Goal: Task Accomplishment & Management: Complete application form

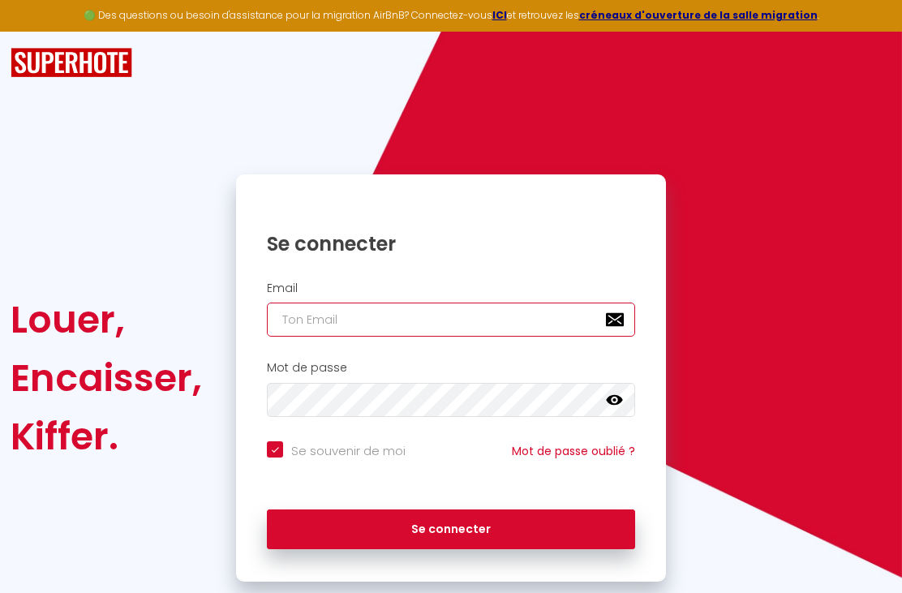
click at [518, 333] on input "email" at bounding box center [451, 320] width 368 height 34
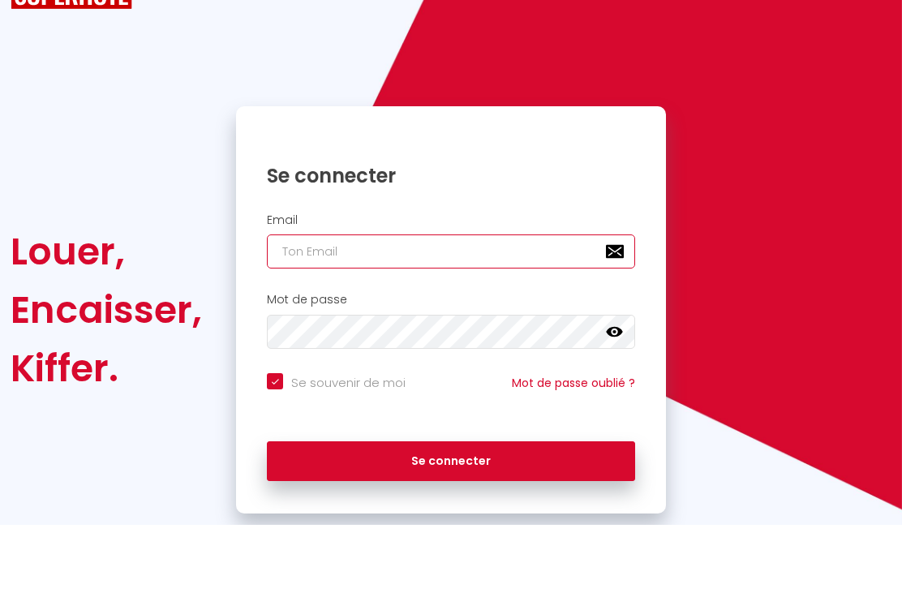
type input "c"
checkbox input "true"
type input "cd"
checkbox input "true"
type input "cd-"
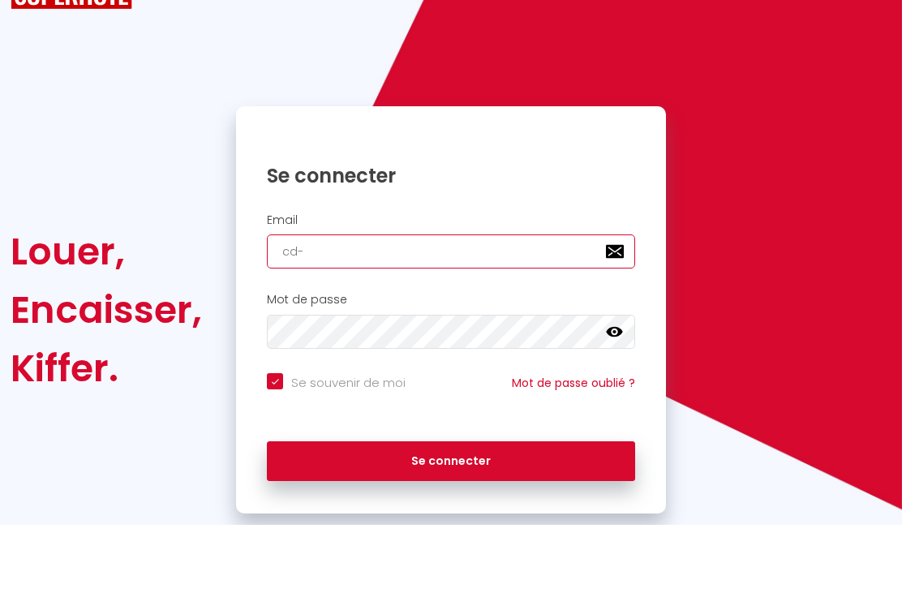
checkbox input "true"
type input "cd-l"
checkbox input "true"
type input "cd-le"
checkbox input "true"
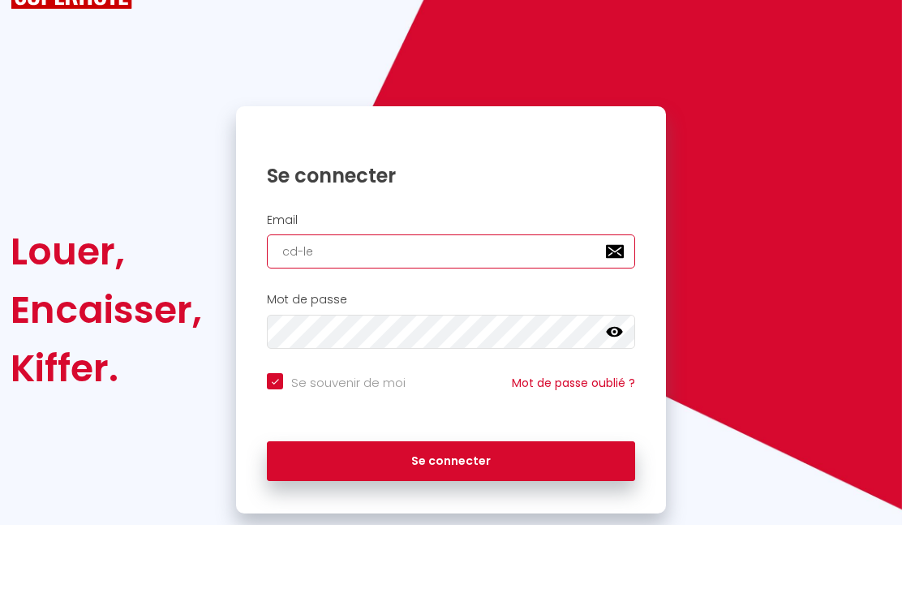
type input "cd-leh"
checkbox input "true"
type input "cd-leho"
checkbox input "true"
type input "cd-lehou"
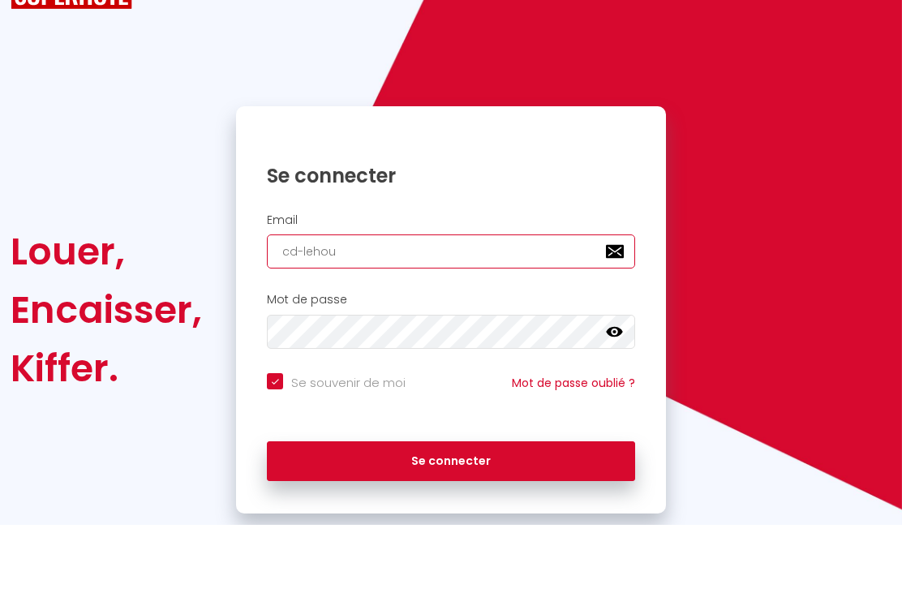
checkbox input "true"
type input "cd-lehoux"
checkbox input "true"
type input "cd-lehoux@"
checkbox input "true"
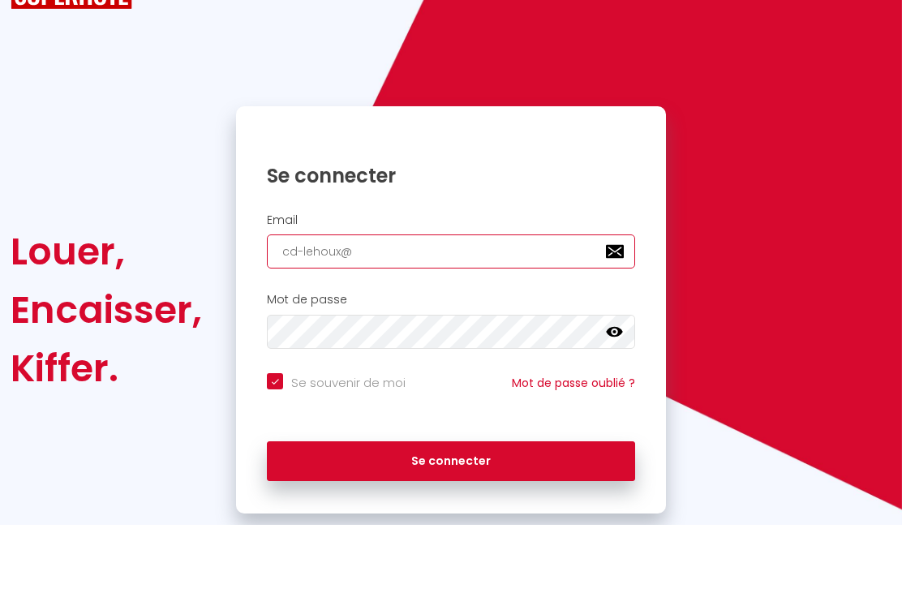
type input "cd-lehoux@w"
checkbox input "true"
type input "cd-lehoux@wa"
checkbox input "true"
type input "cd-lehoux@wan"
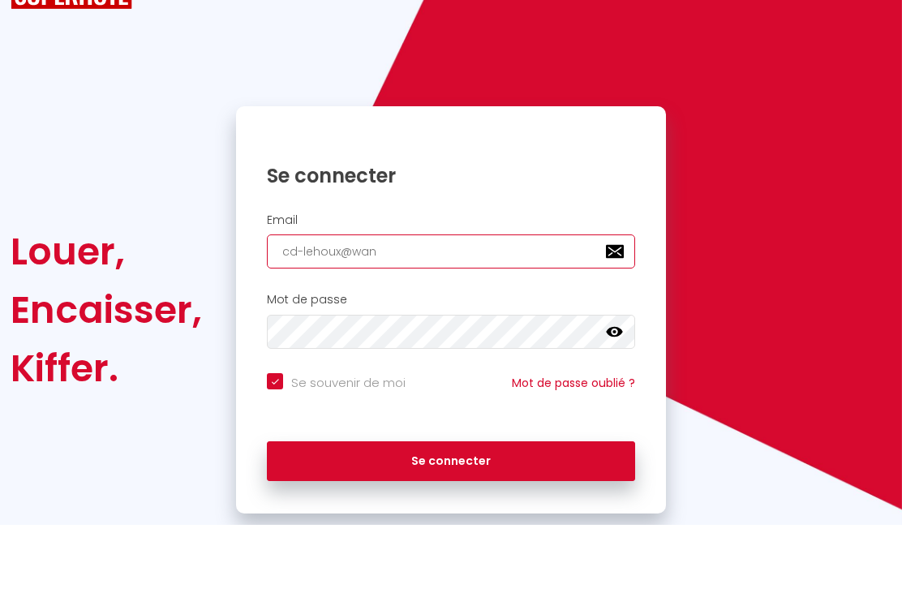
checkbox input "true"
type input "cd-lehoux@wana"
checkbox input "true"
type input "cd-lehoux@wanad"
checkbox input "true"
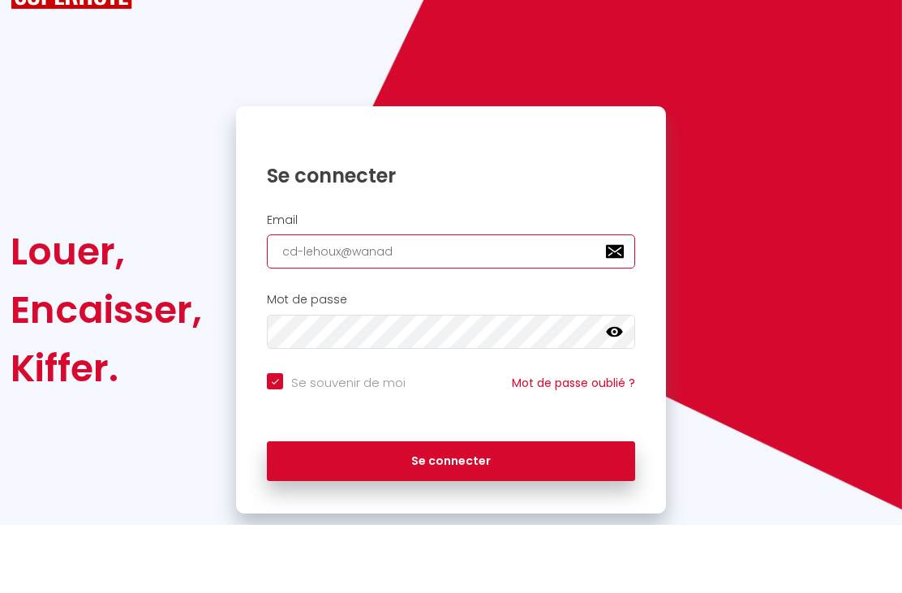
type input "cd-lehoux@wanado"
checkbox input "true"
type input "[EMAIL_ADDRESS]"
checkbox input "true"
type input "[EMAIL_ADDRESS]."
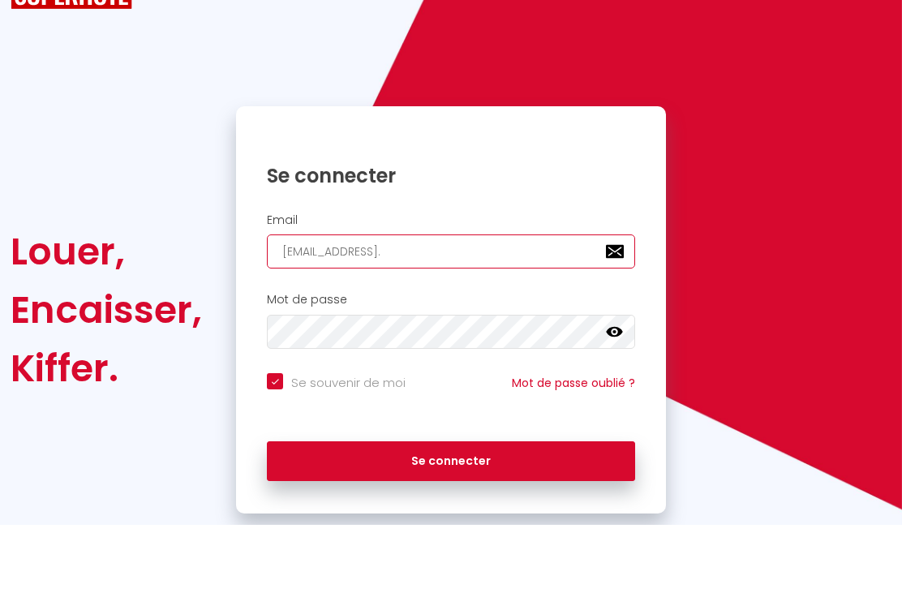
checkbox input "true"
type input "cd-lehoux@wanadoo.f"
checkbox input "true"
type input "[EMAIL_ADDRESS][DOMAIN_NAME]"
checkbox input "true"
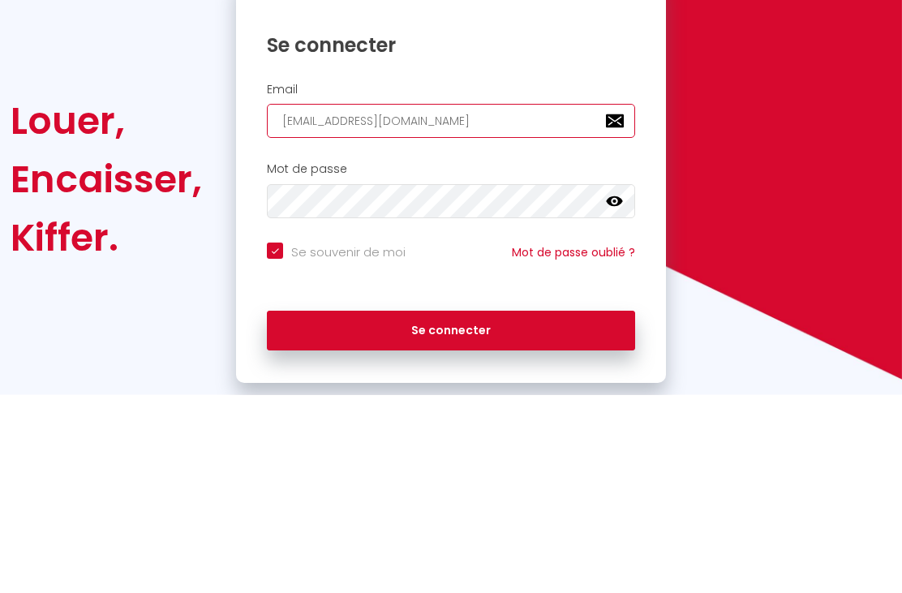
type input "[EMAIL_ADDRESS][DOMAIN_NAME]"
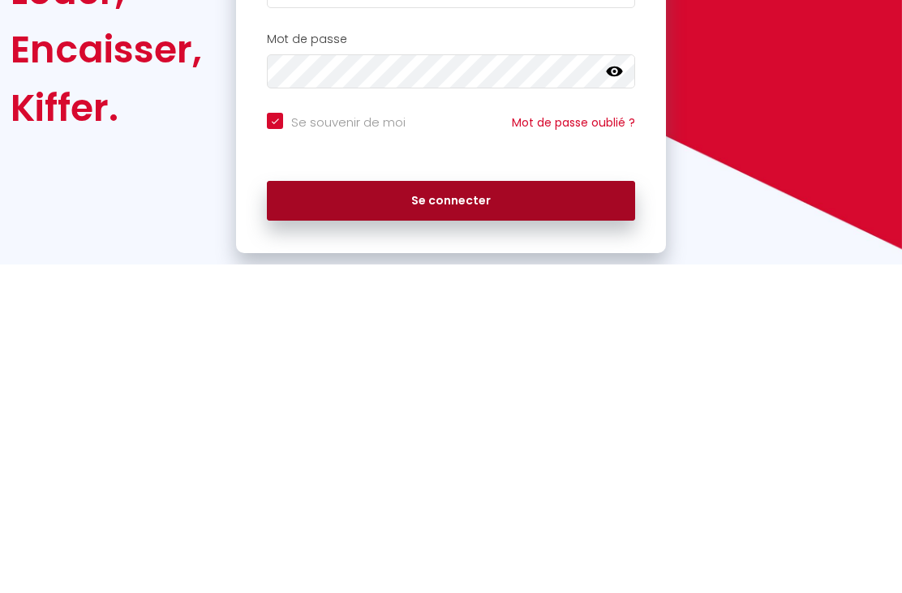
click at [556, 509] on button "Se connecter" at bounding box center [451, 529] width 368 height 41
checkbox input "true"
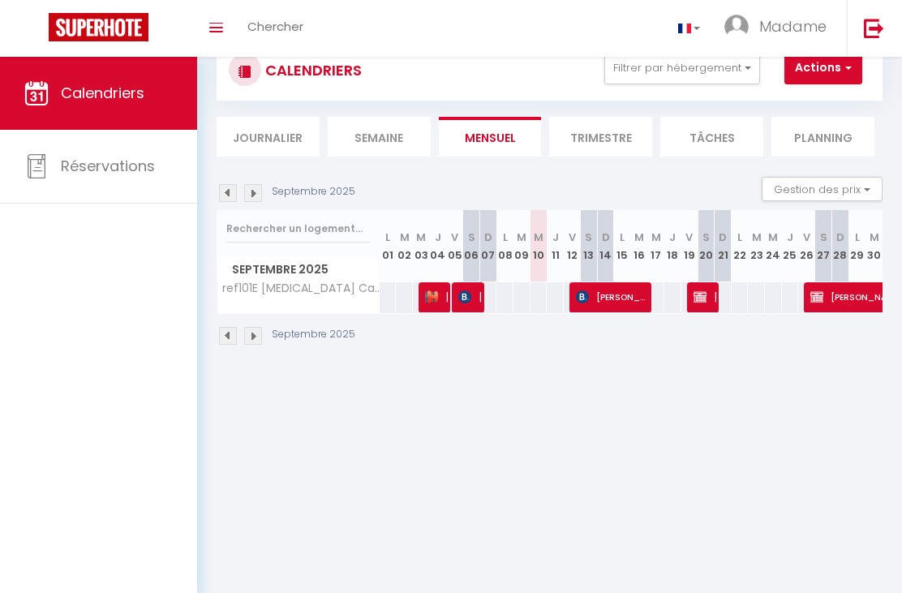
click at [259, 333] on img at bounding box center [253, 336] width 18 height 18
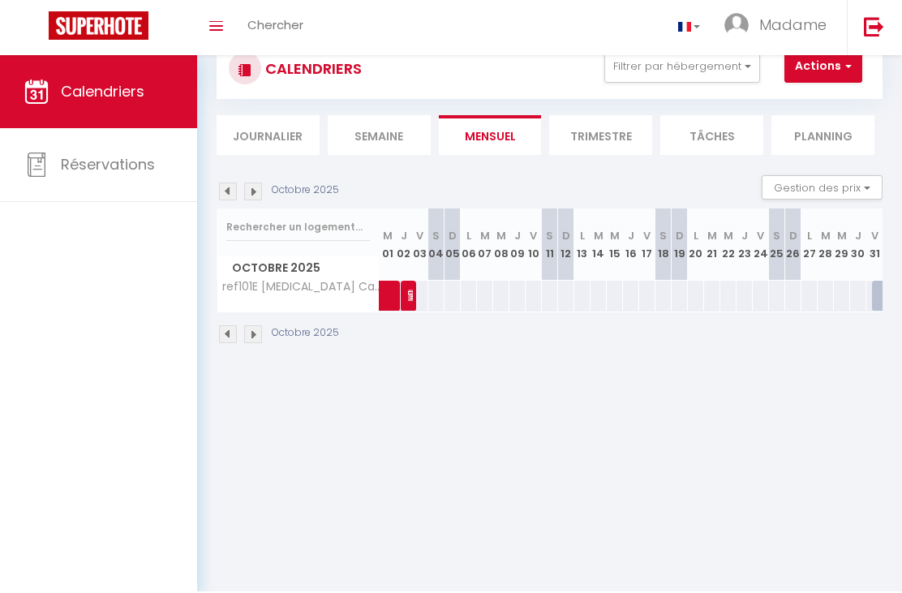
scroll to position [54, 0]
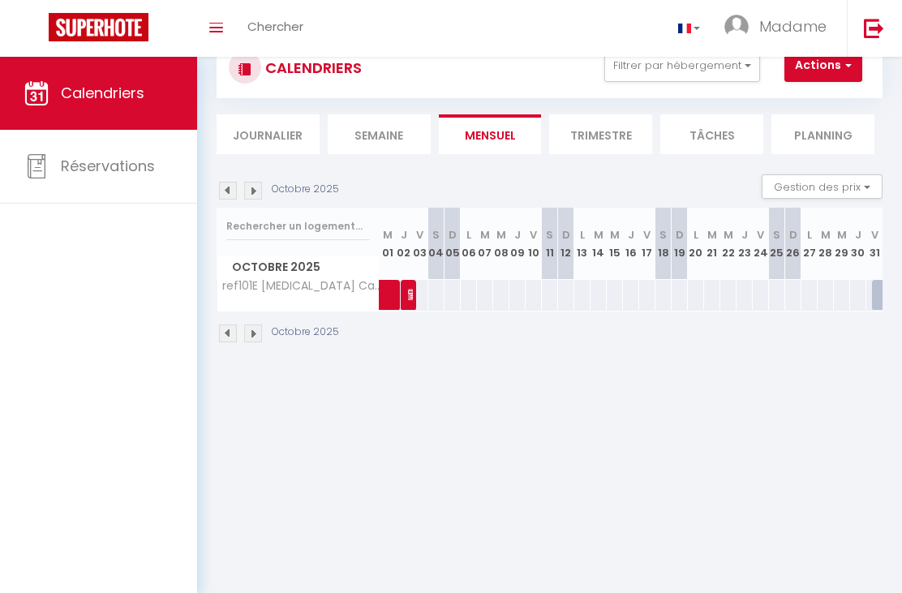
click at [607, 135] on li "Trimestre" at bounding box center [600, 134] width 103 height 40
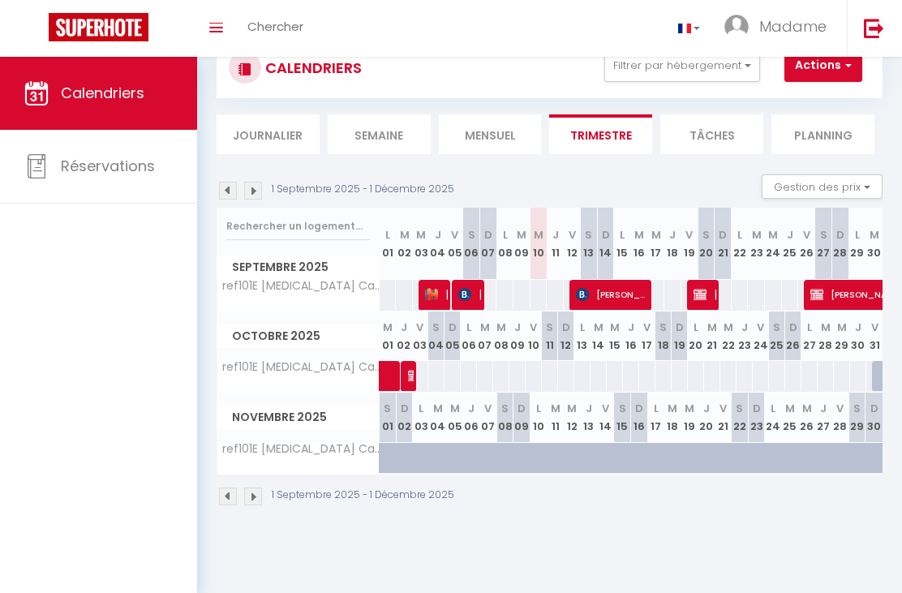
click at [259, 194] on img at bounding box center [253, 191] width 18 height 18
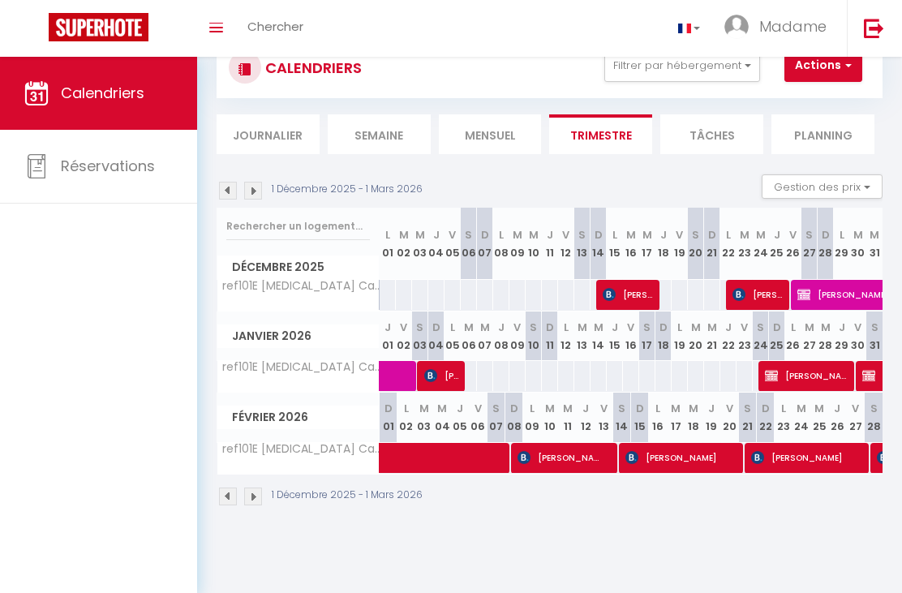
click at [820, 67] on button "Actions" at bounding box center [823, 65] width 78 height 32
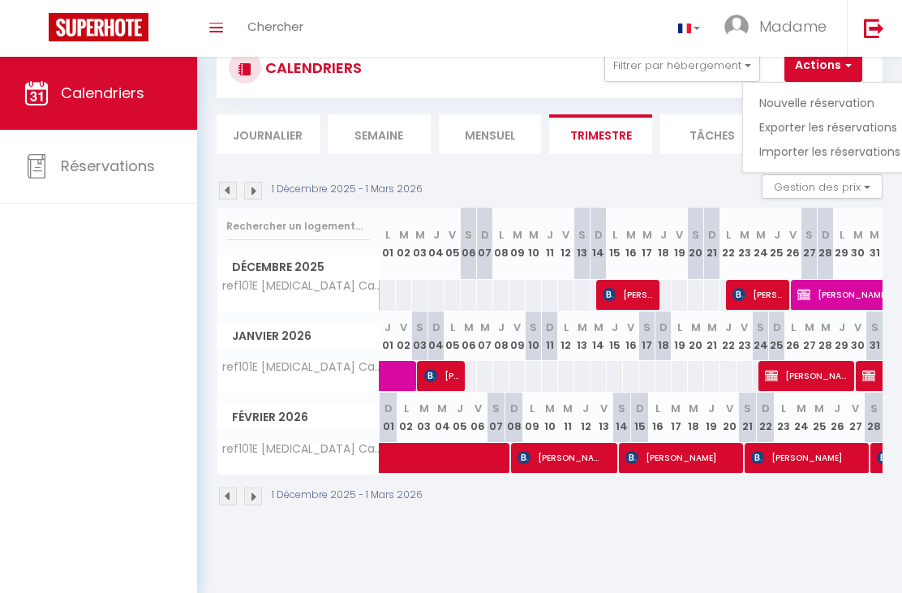
click at [856, 110] on link "Nouvelle réservation" at bounding box center [829, 103] width 141 height 24
select select
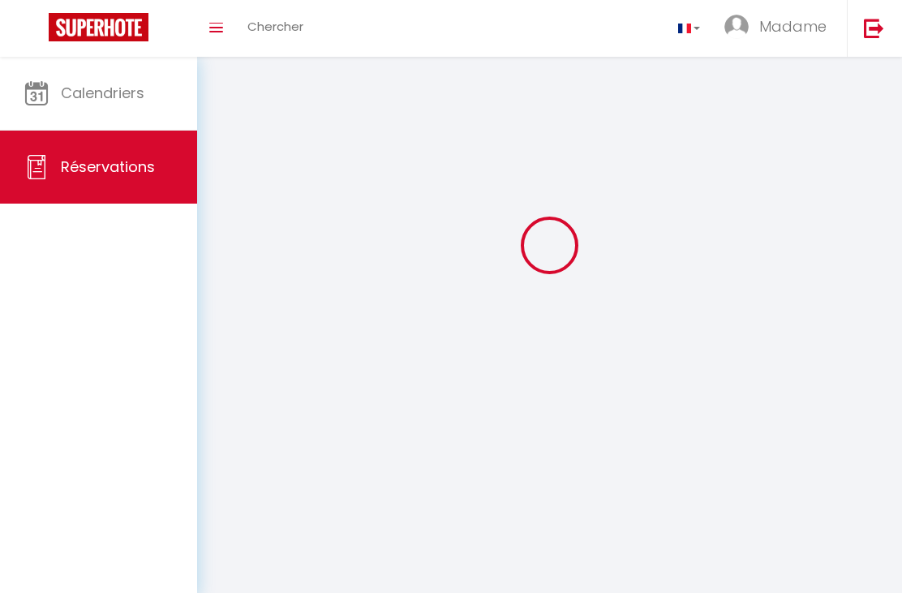
scroll to position [52, 0]
select select
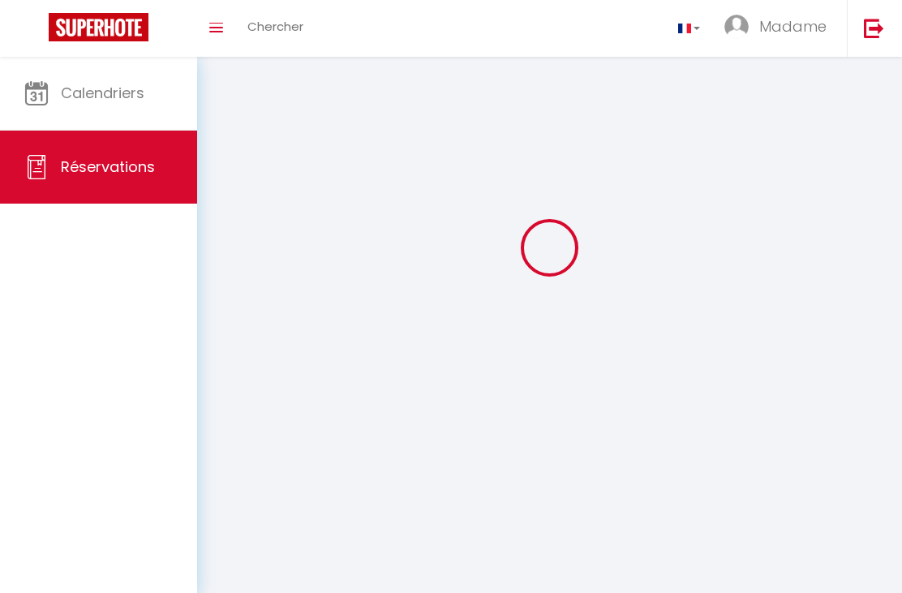
select select
checkbox input "false"
select select
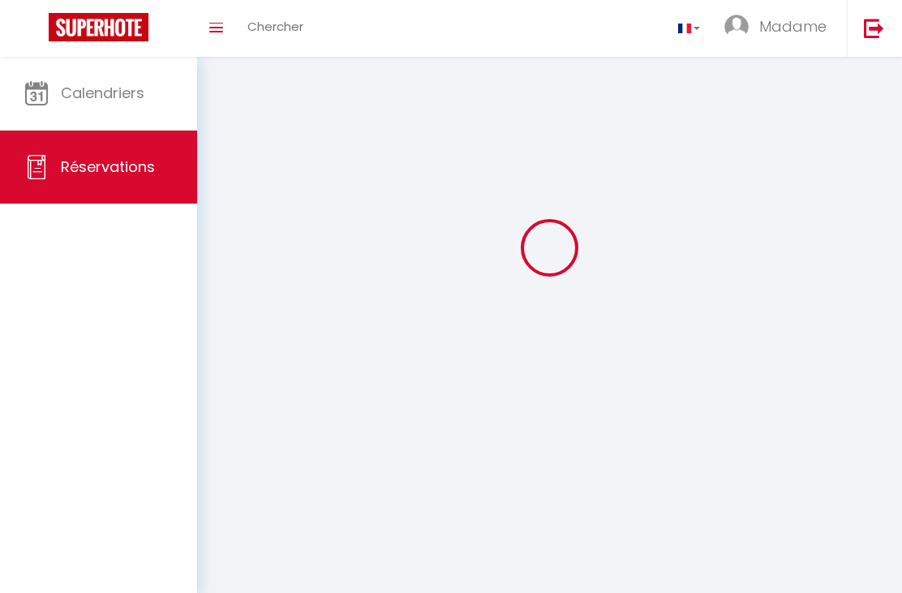
select select
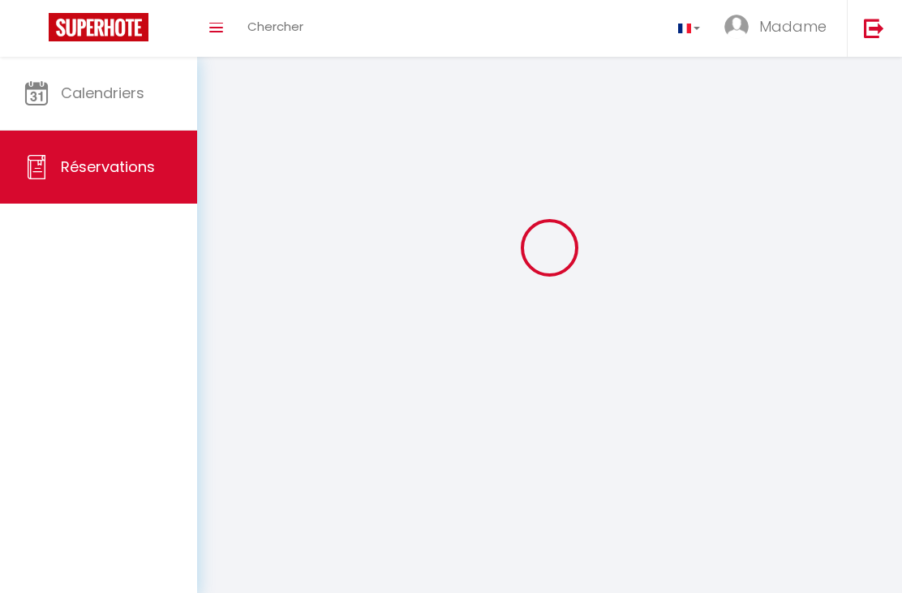
checkbox input "false"
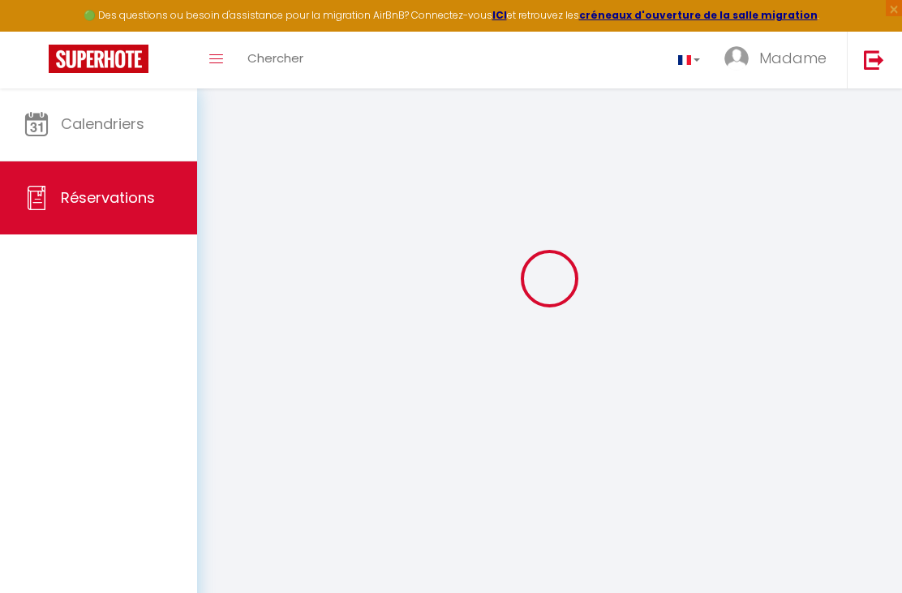
select select
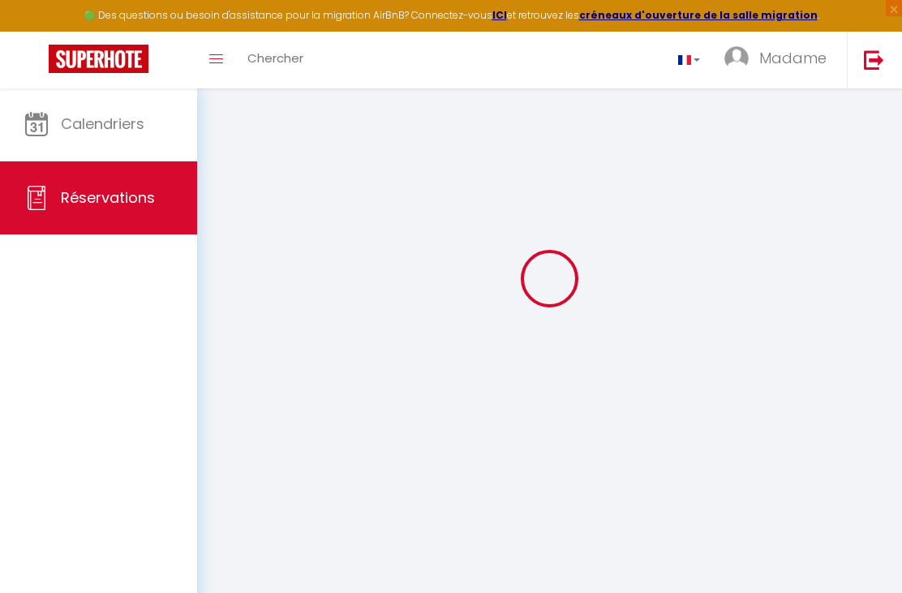
select select
checkbox input "false"
select select
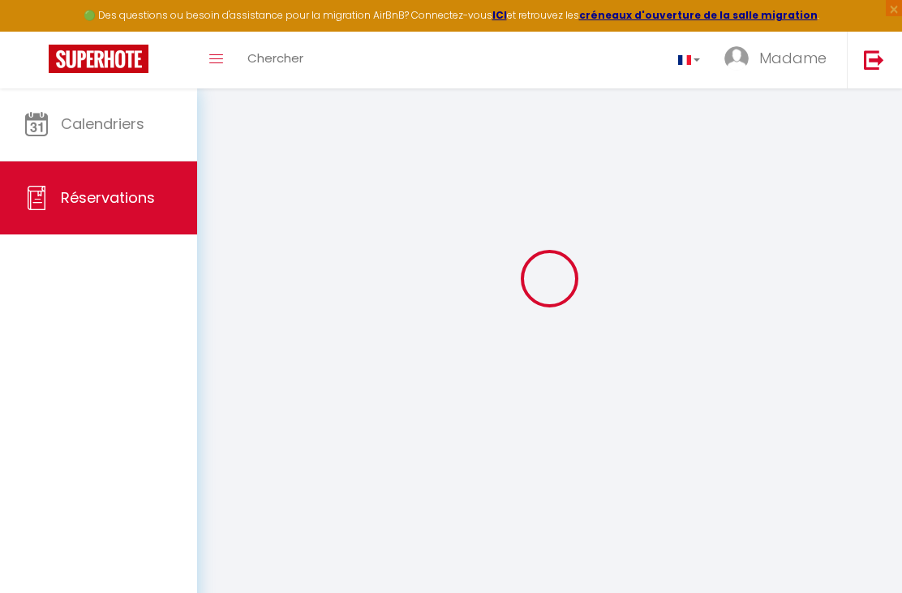
select select
checkbox input "false"
select select
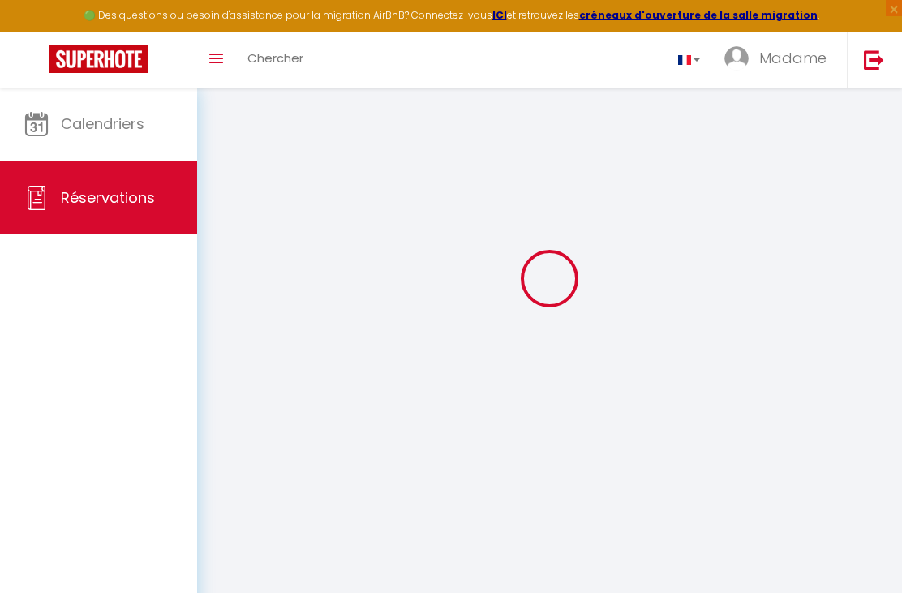
select select
checkbox input "false"
select select
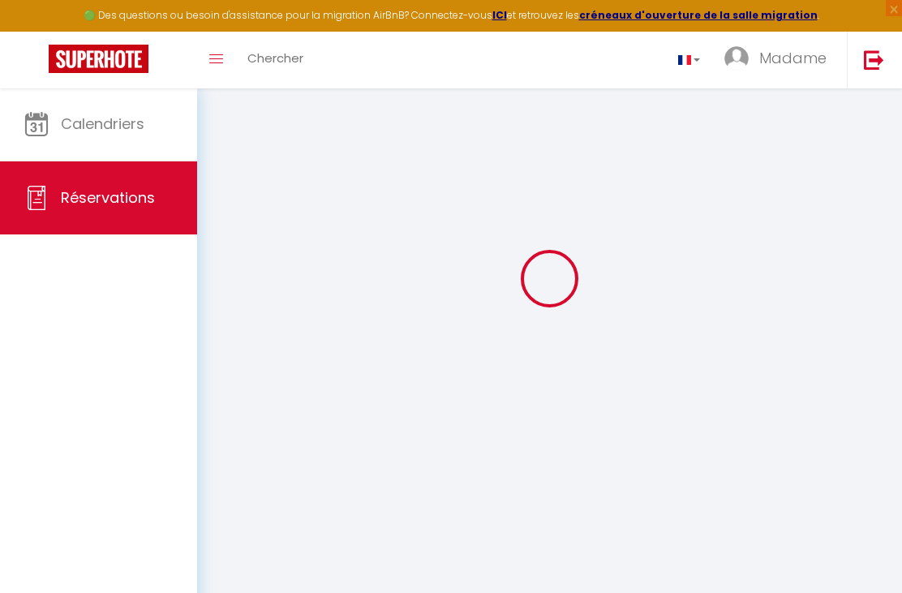
select select
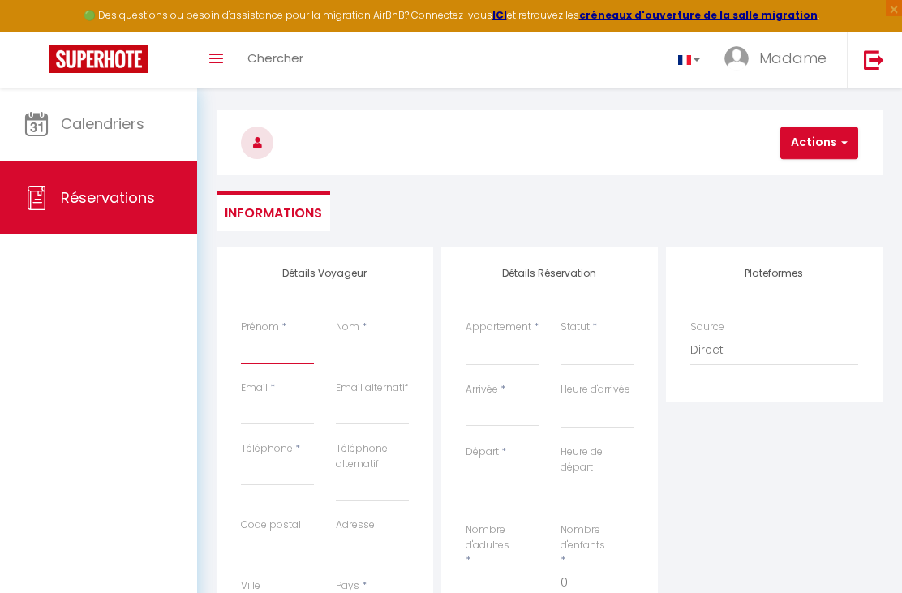
click at [285, 349] on input "Prénom" at bounding box center [277, 349] width 73 height 29
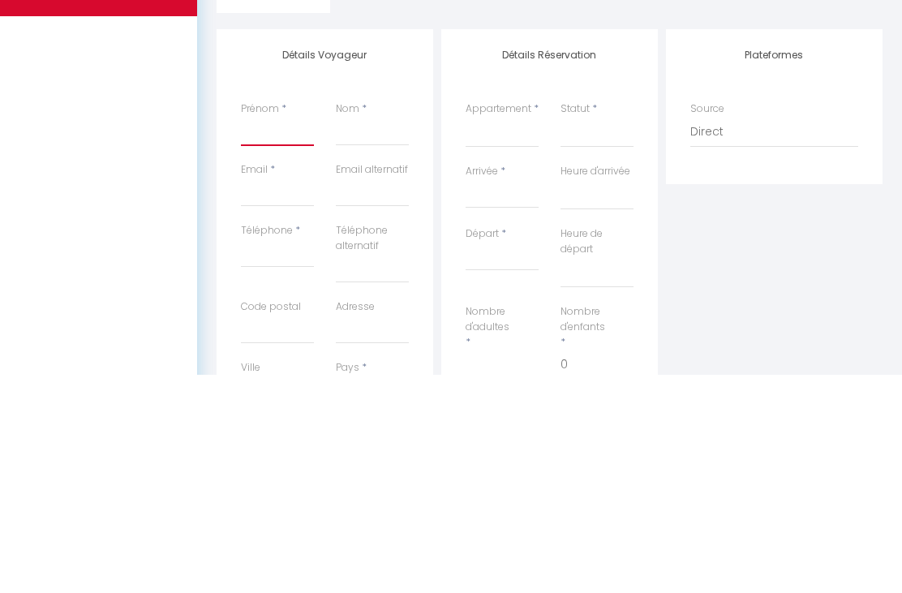
type input "C"
select select
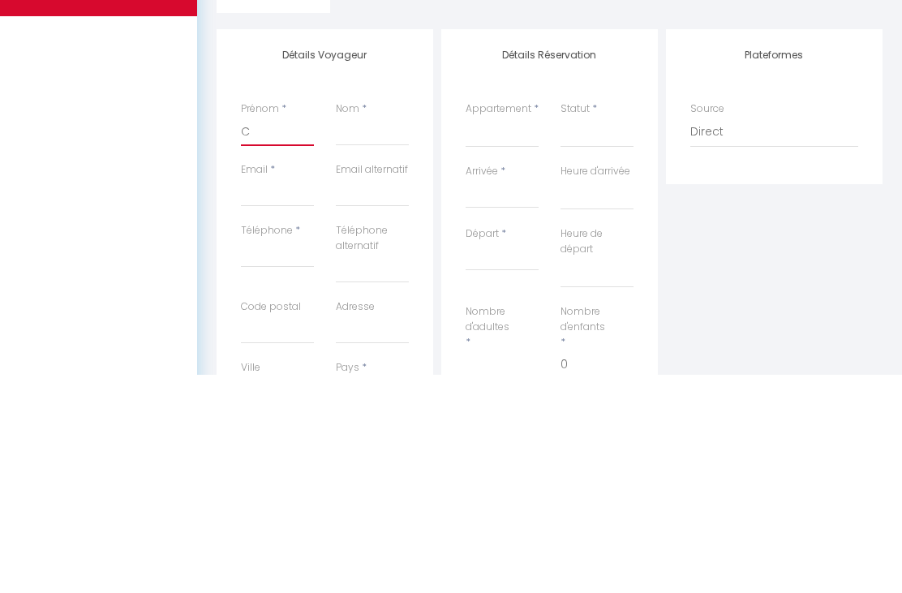
select select
checkbox input "false"
type input "Ch"
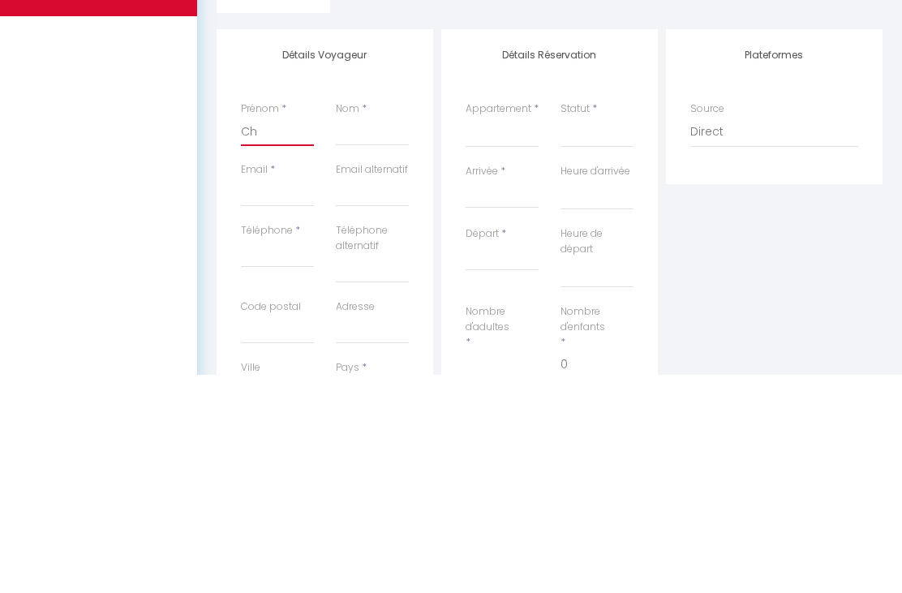
select select
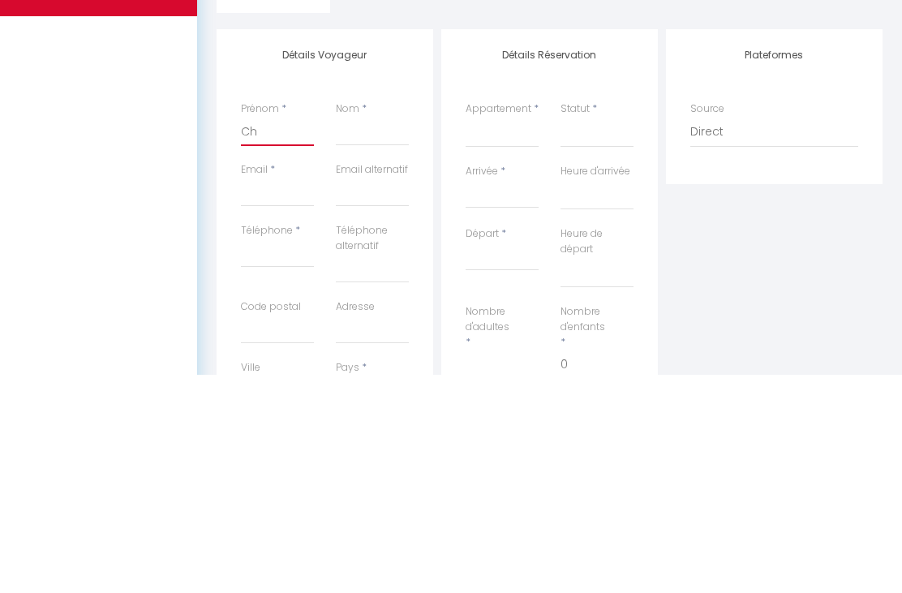
select select
checkbox input "false"
type input "[PERSON_NAME]"
select select
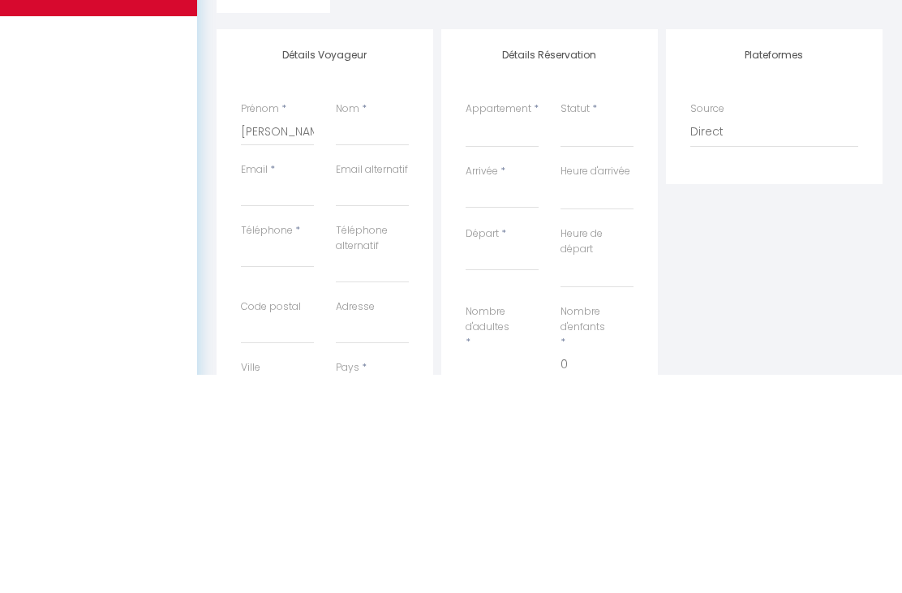
select select
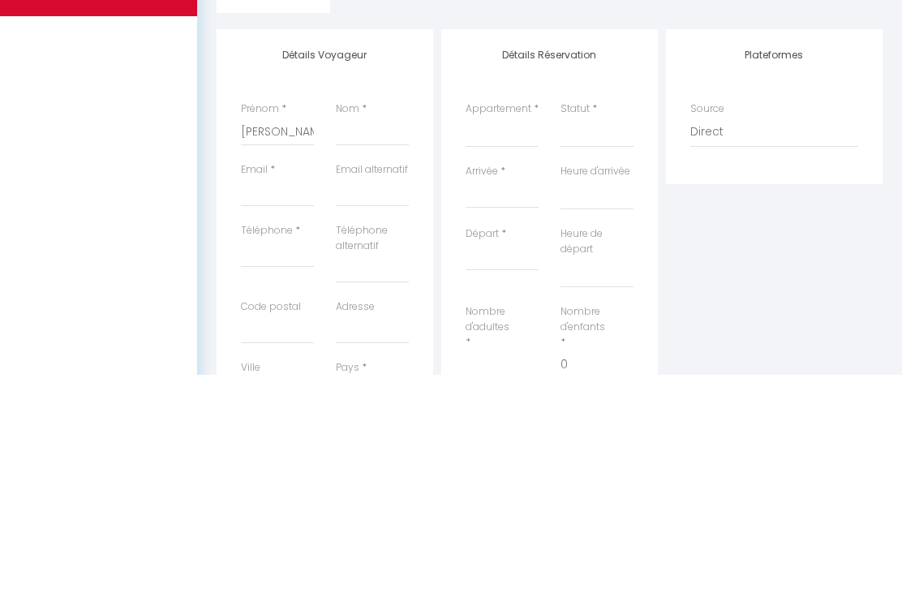
select select
checkbox input "false"
type input "lehoux"
select select
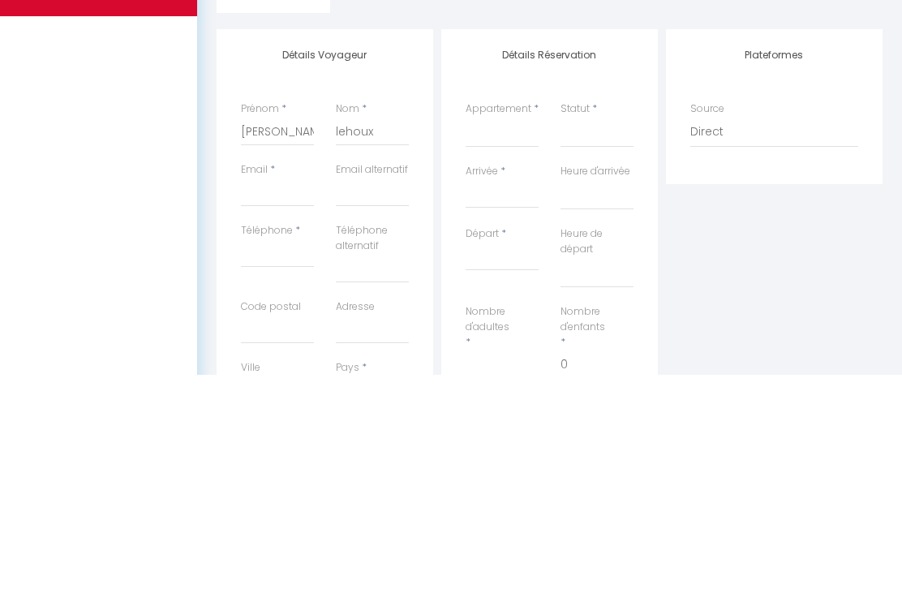
select select
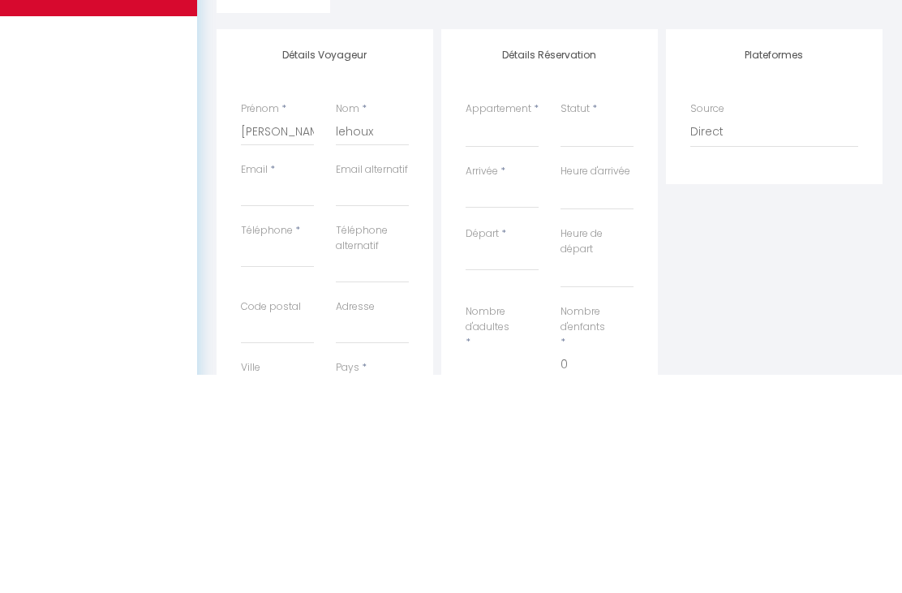
checkbox input "false"
type input "[EMAIL_ADDRESS][DOMAIN_NAME]"
select select
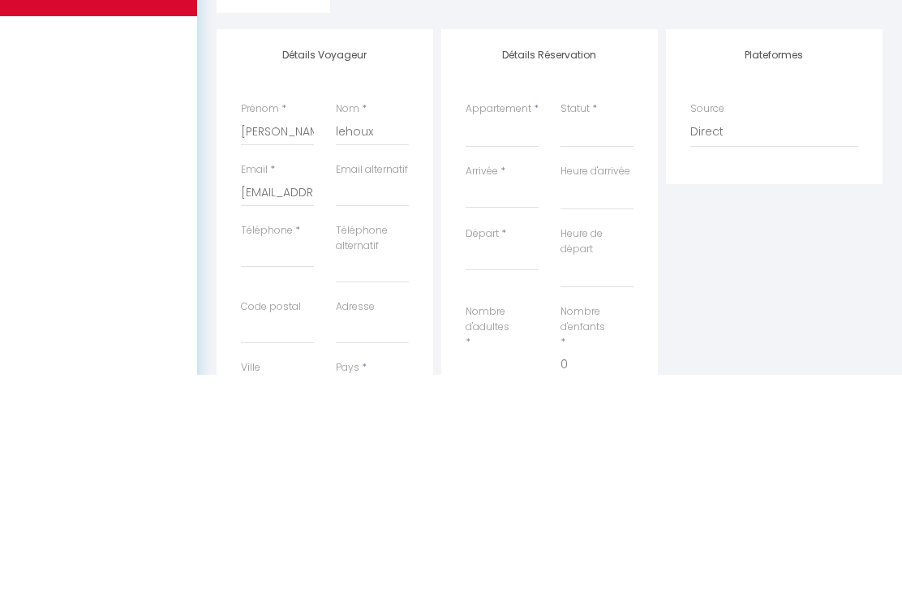
select select
checkbox input "false"
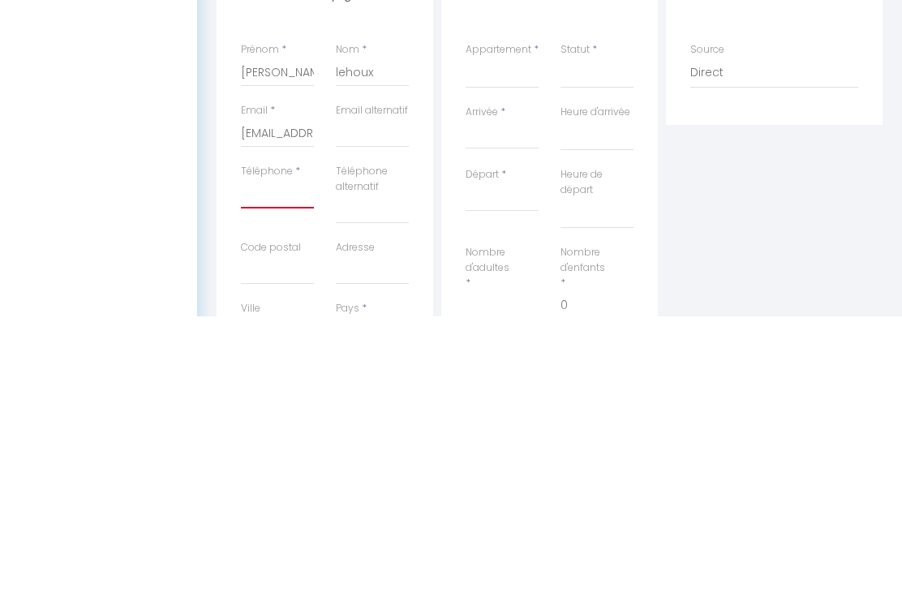
click at [281, 457] on input "Téléphone" at bounding box center [277, 471] width 73 height 29
type input "0"
select select
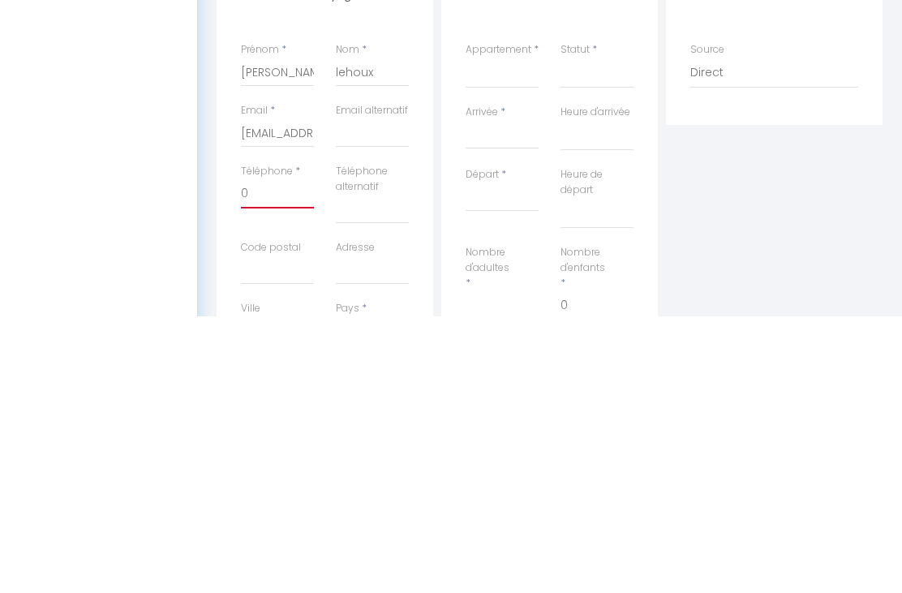
select select
checkbox input "false"
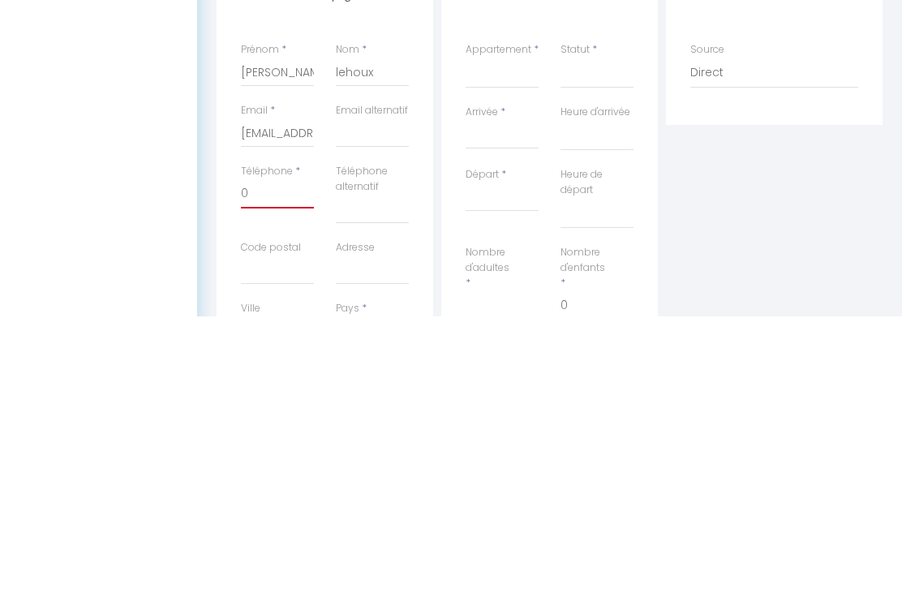
type input "06"
select select
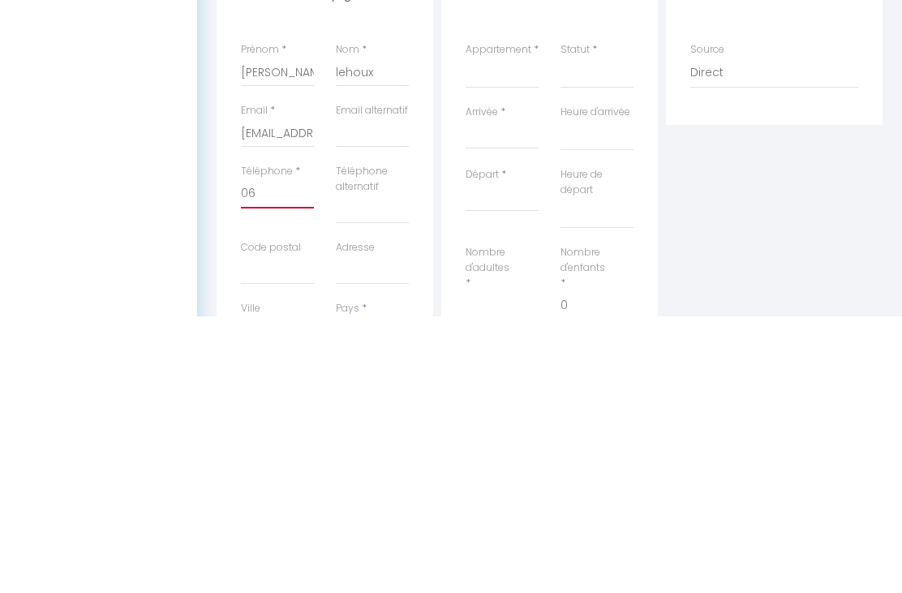
select select
checkbox input "false"
type input "063"
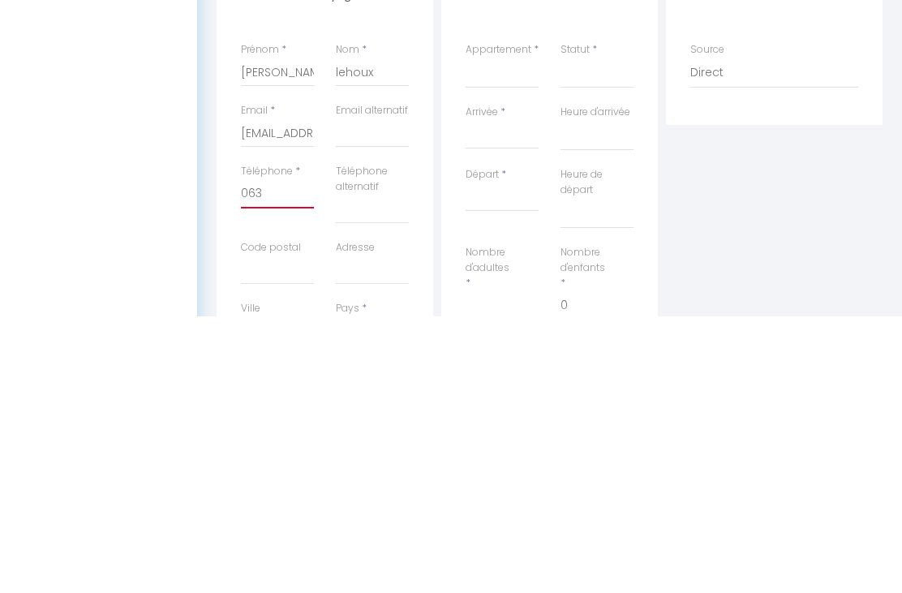
select select
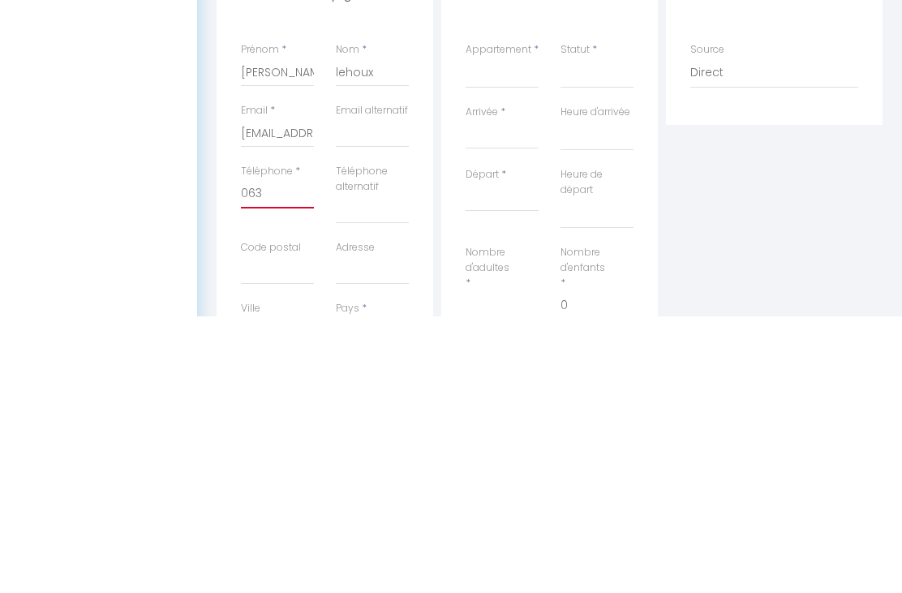
select select
checkbox input "false"
type input "0635"
select select
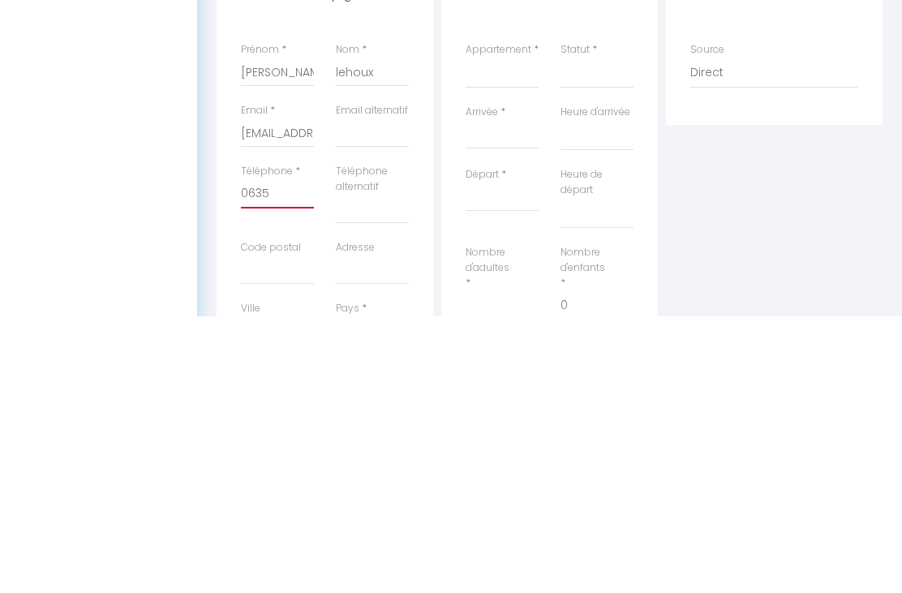
select select
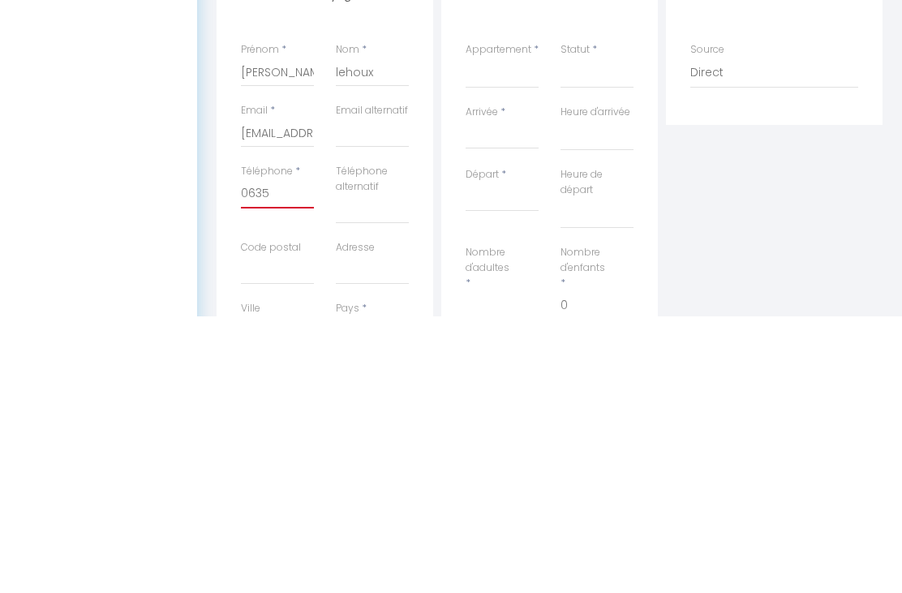
select select
checkbox input "false"
type input "06353"
select select
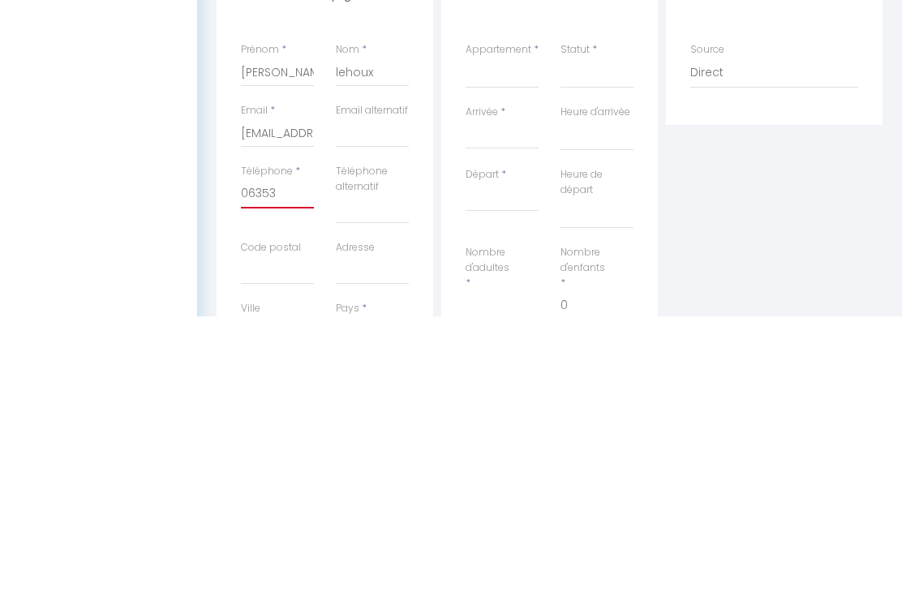
select select
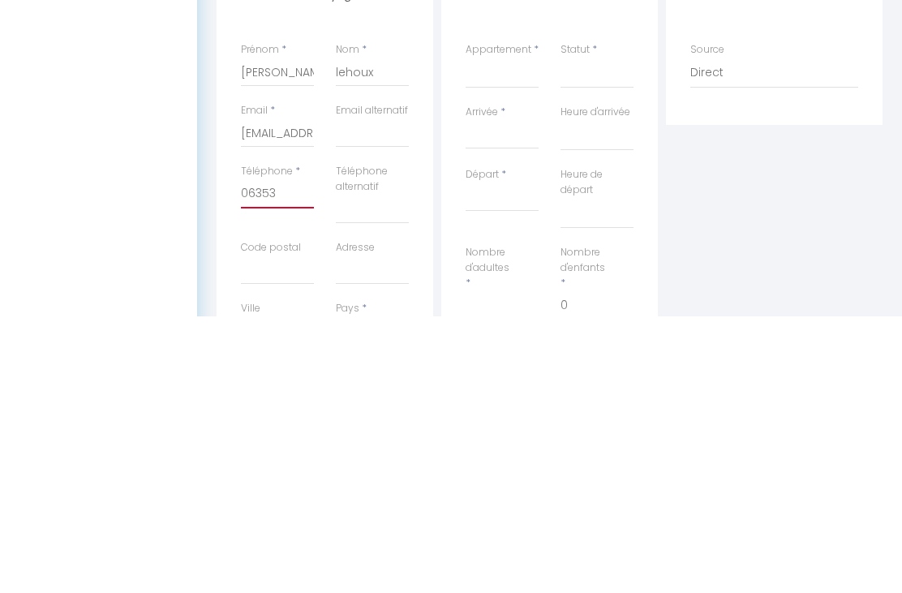
checkbox input "false"
type input "063530"
select select
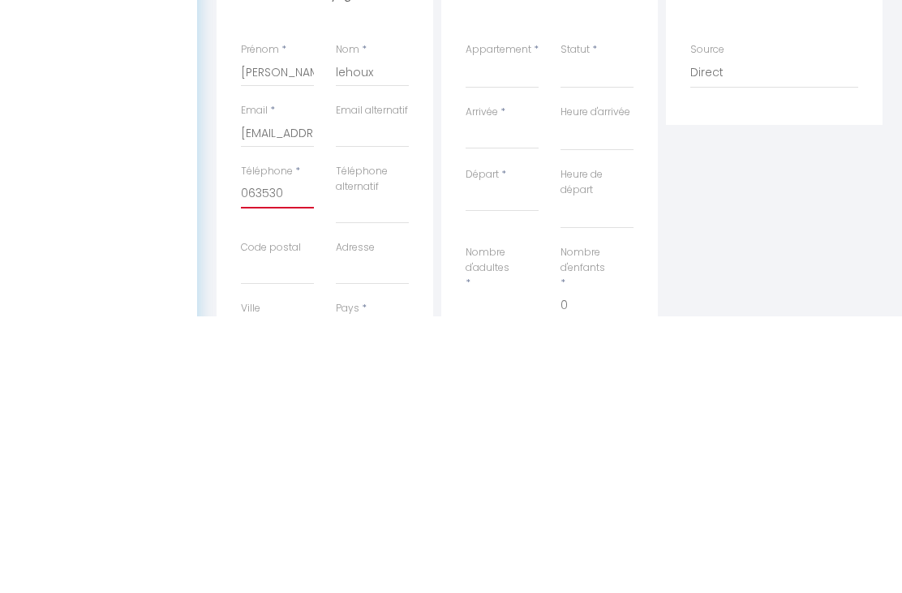
select select
checkbox input "false"
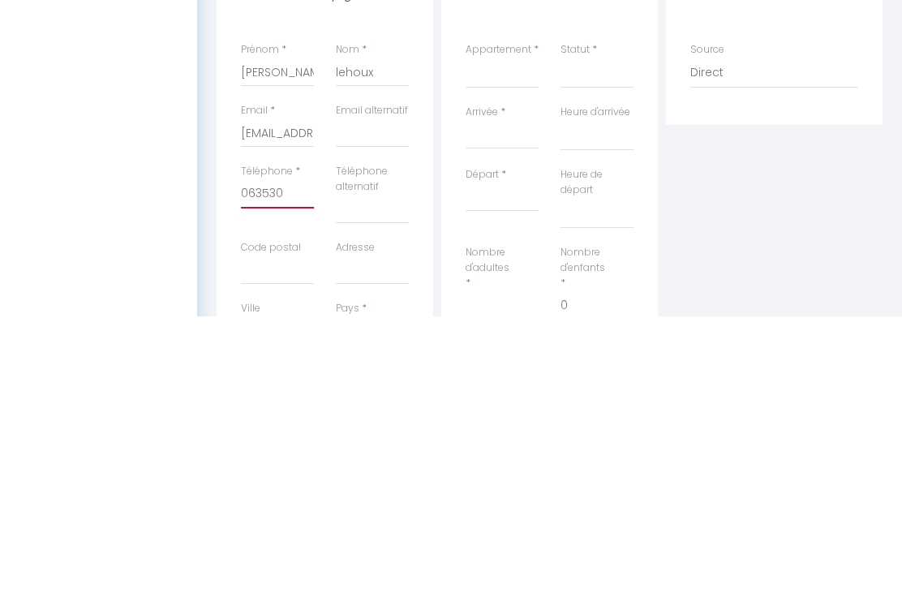
type input "0635301"
select select
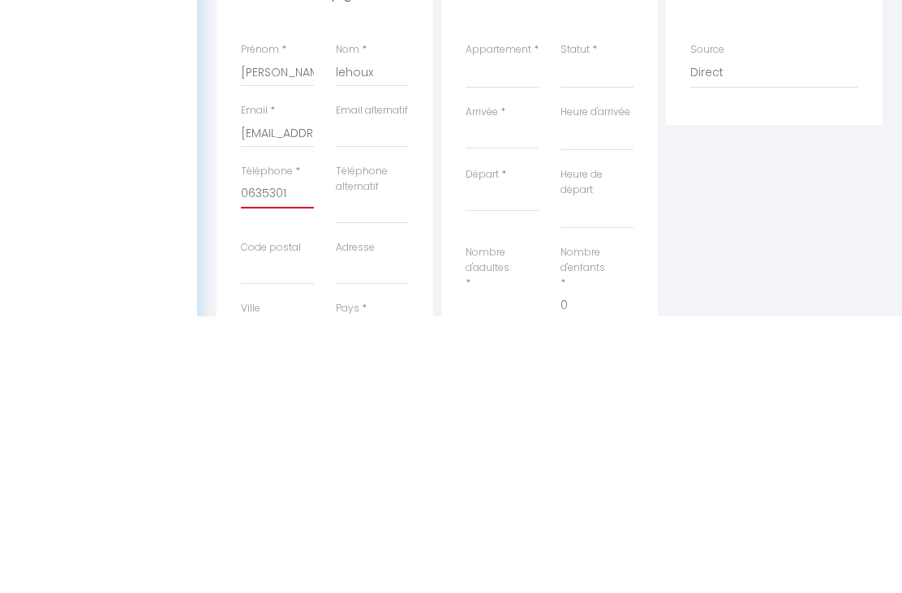
select select
checkbox input "false"
type input "06353015"
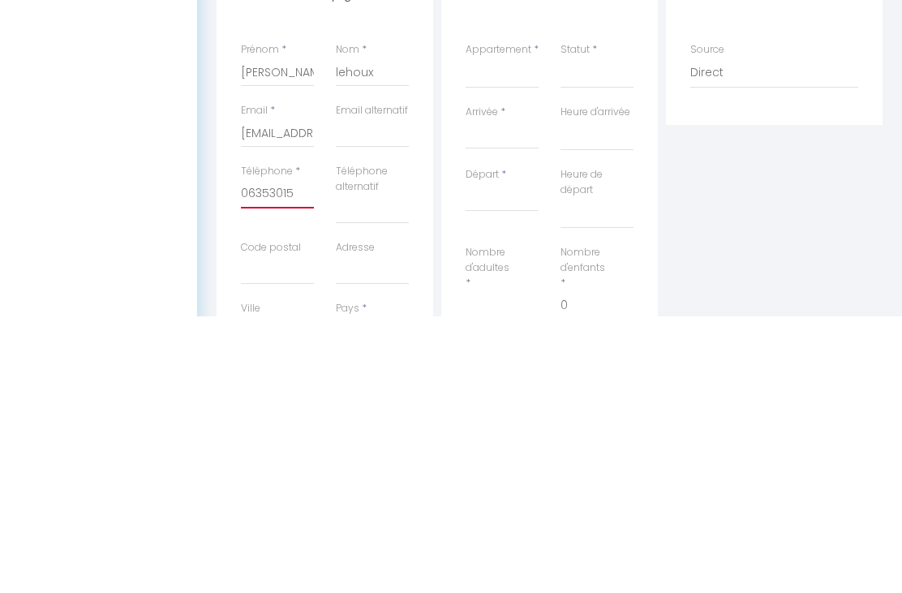
select select
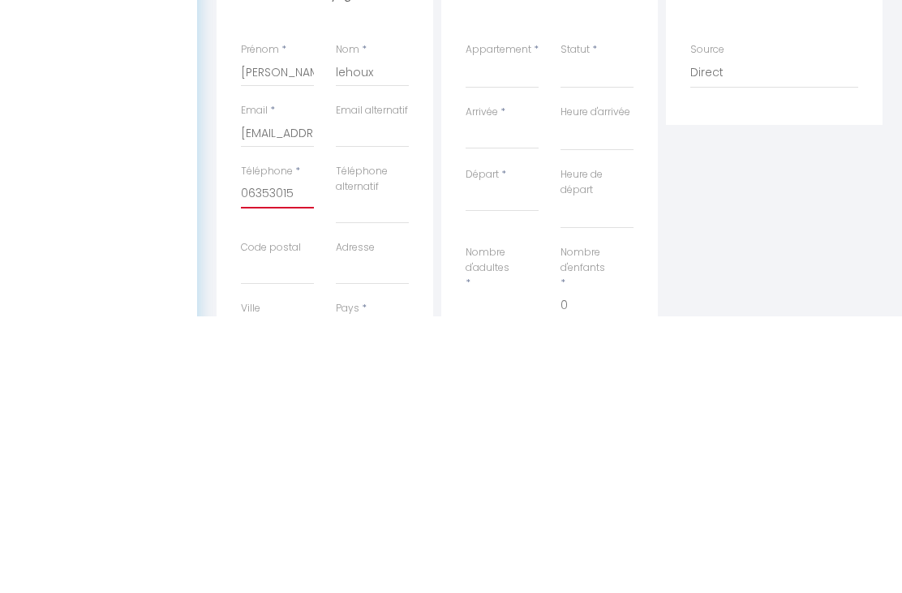
select select
checkbox input "false"
type input "063530158"
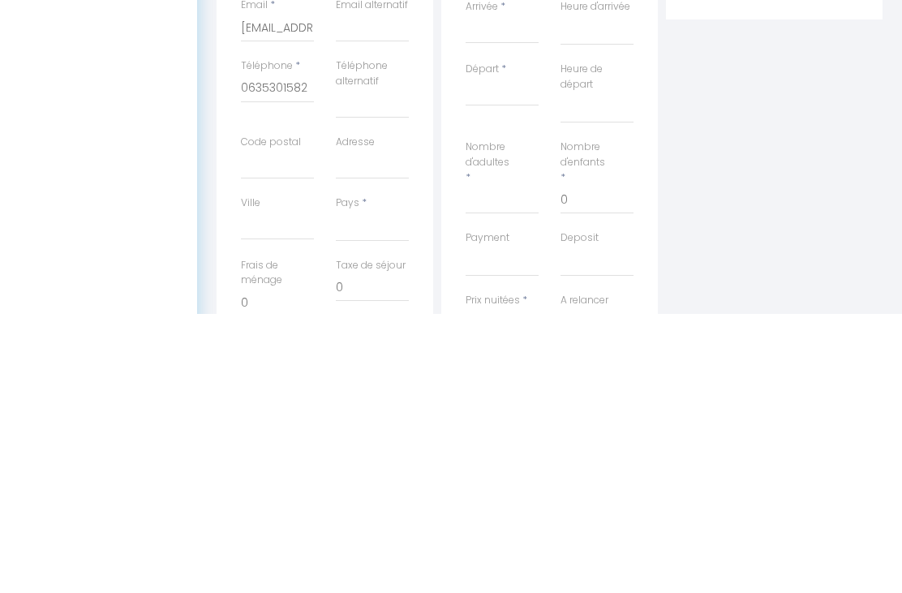
click at [386, 474] on div "Pays * [GEOGRAPHIC_DATA] [GEOGRAPHIC_DATA] [GEOGRAPHIC_DATA] [GEOGRAPHIC_DATA] …" at bounding box center [372, 497] width 73 height 46
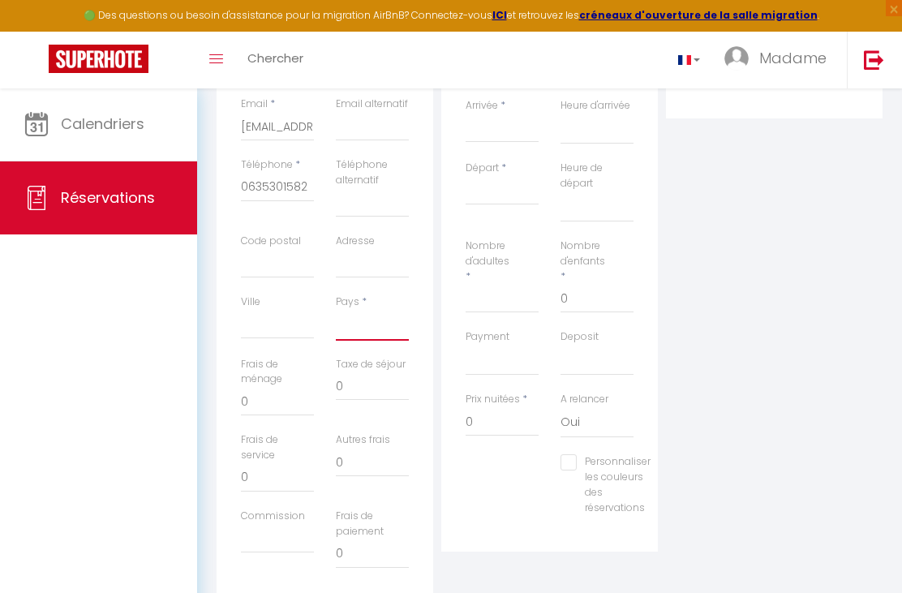
click at [364, 311] on select "[GEOGRAPHIC_DATA] [GEOGRAPHIC_DATA] [GEOGRAPHIC_DATA] [GEOGRAPHIC_DATA] [GEOGRA…" at bounding box center [372, 325] width 73 height 31
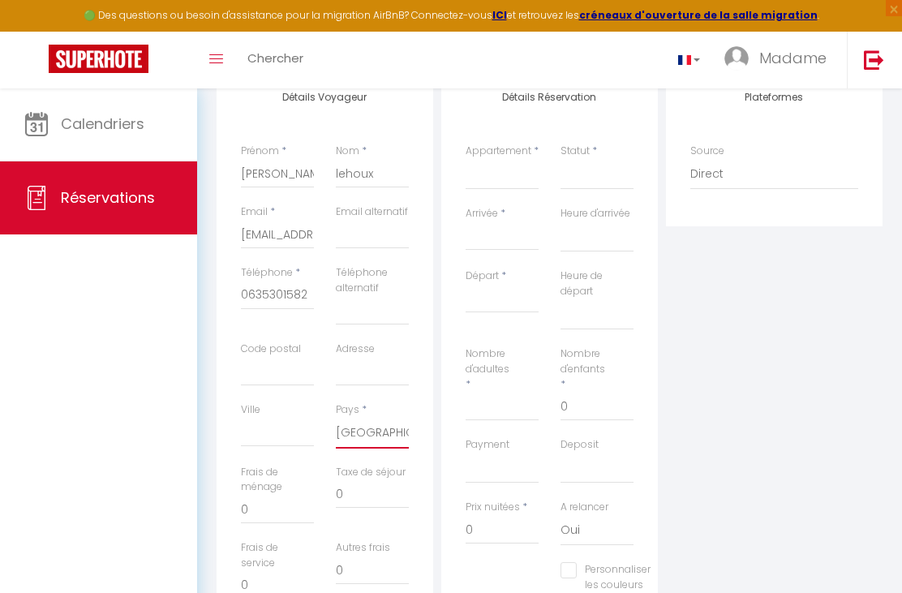
scroll to position [172, 0]
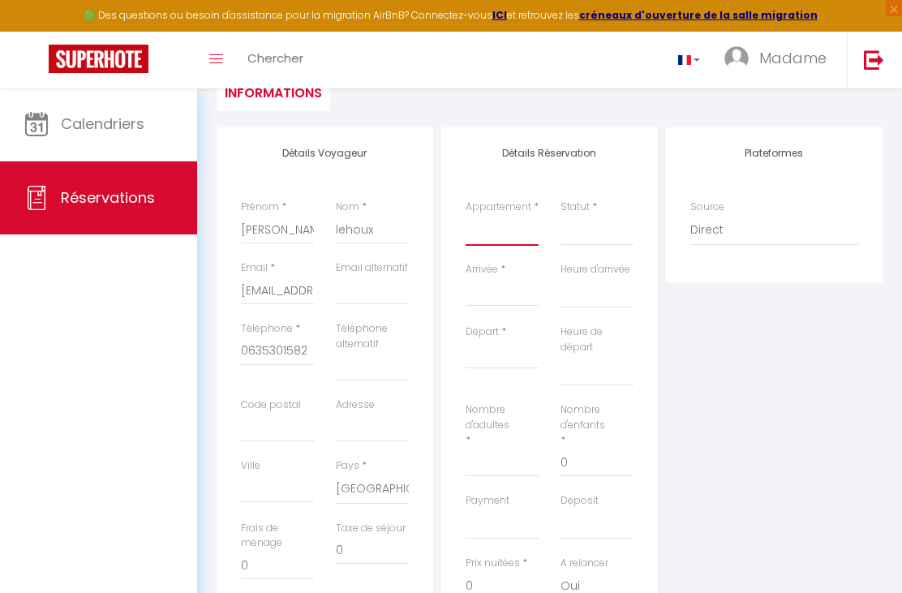
click at [498, 218] on select "ref101E [MEDICAL_DATA] Cab 4+2 Confort+" at bounding box center [502, 230] width 73 height 31
click at [521, 283] on input "Arrivée" at bounding box center [502, 293] width 73 height 21
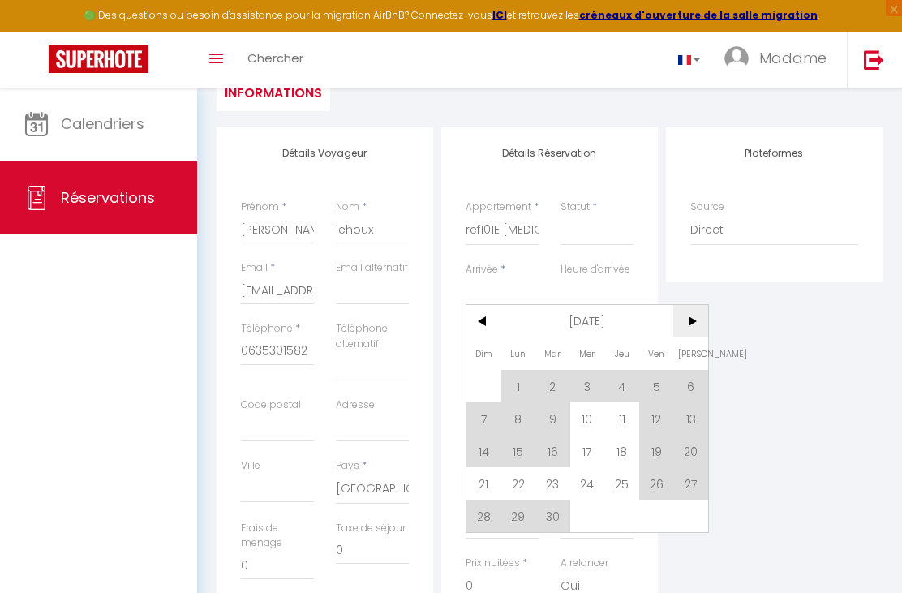
click at [691, 334] on span ">" at bounding box center [690, 321] width 35 height 32
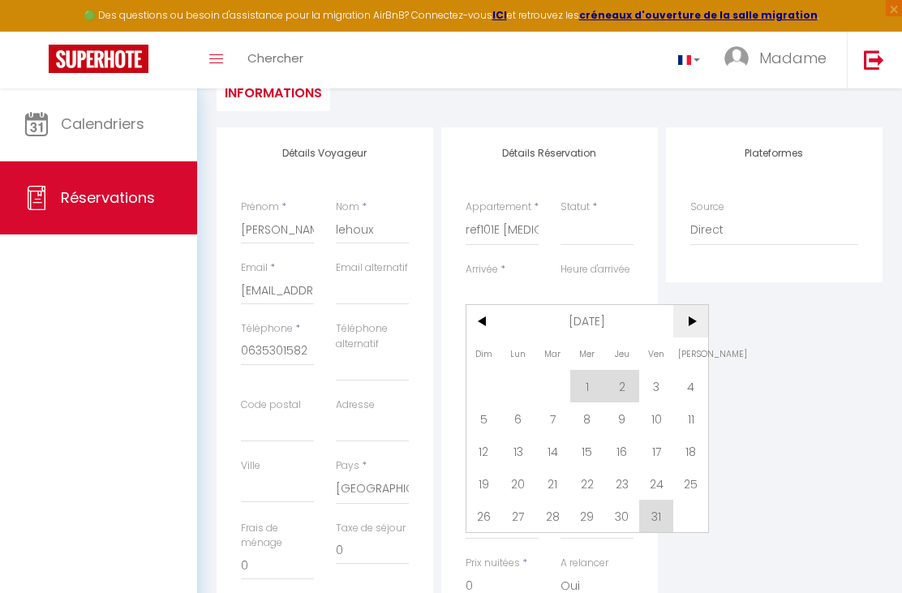
click at [687, 330] on span ">" at bounding box center [690, 321] width 35 height 32
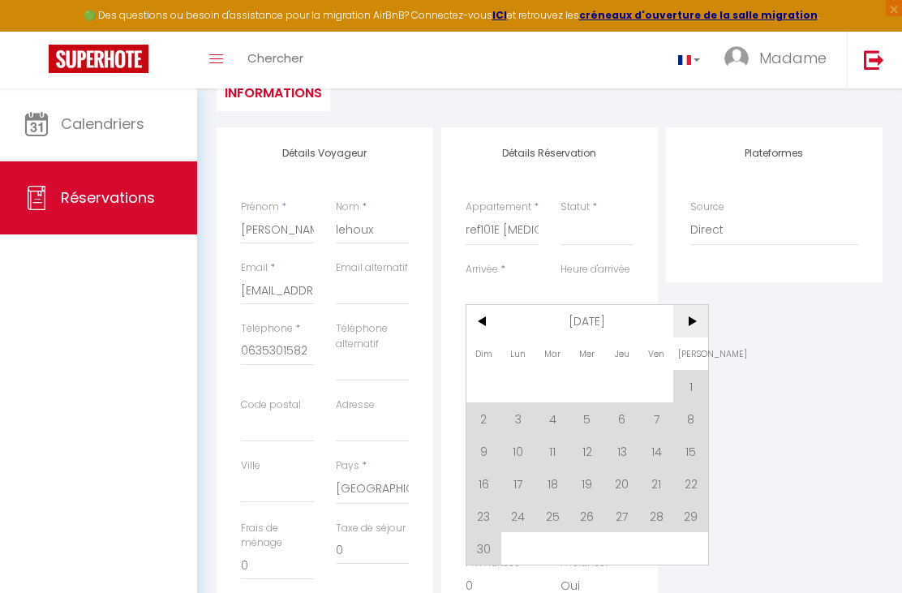
click at [693, 330] on span ">" at bounding box center [690, 321] width 35 height 32
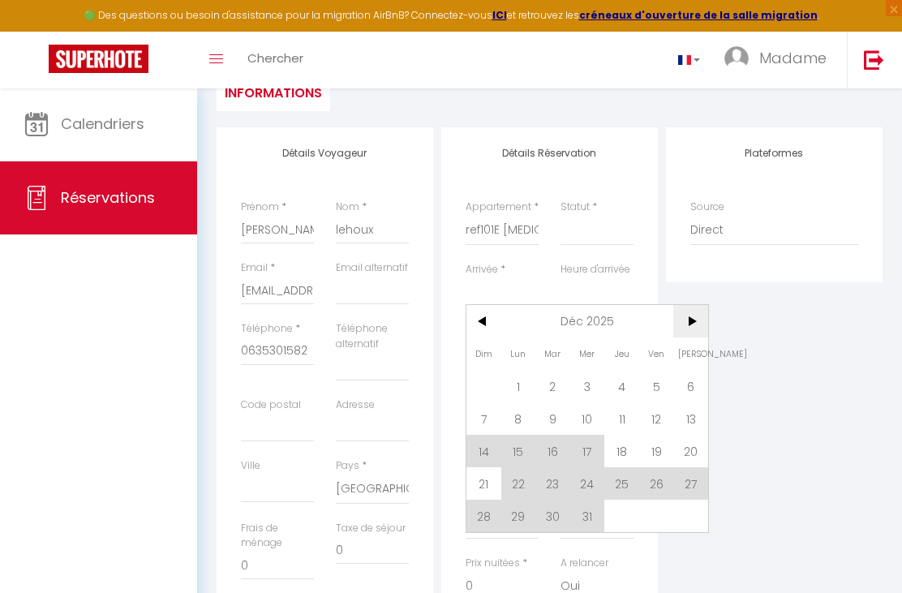
click at [689, 337] on span ">" at bounding box center [690, 321] width 35 height 32
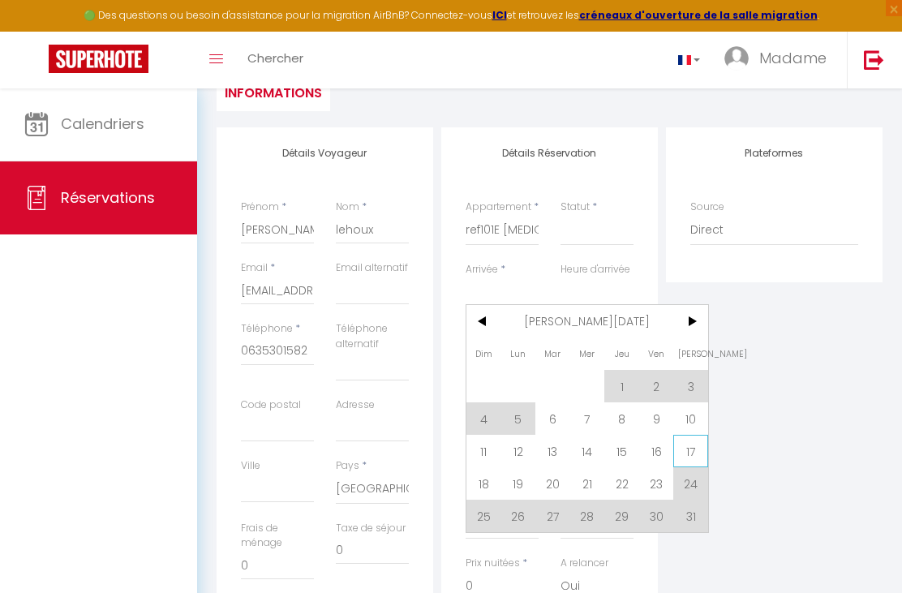
click at [692, 453] on span "17" at bounding box center [690, 451] width 35 height 32
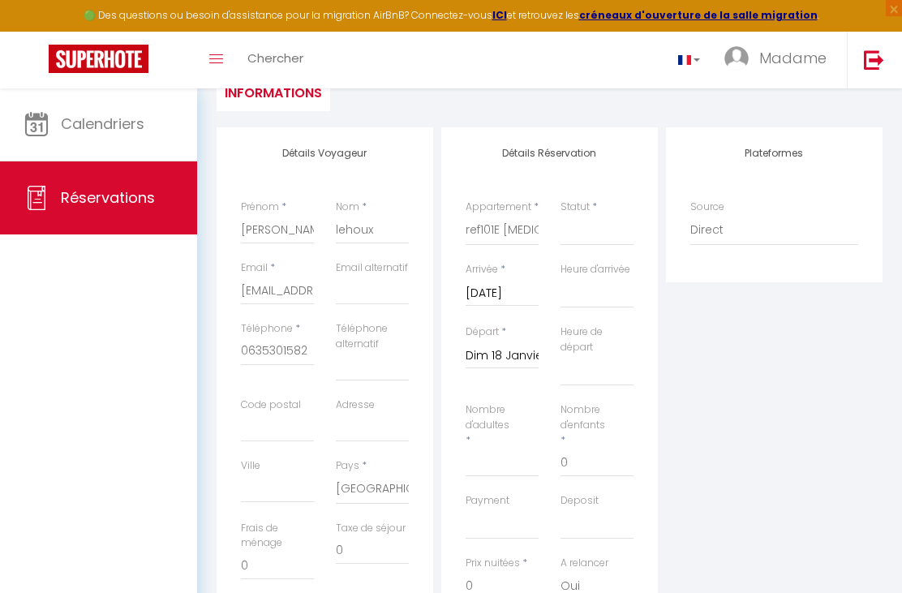
click at [515, 361] on input "Dim 18 Janvier 2026" at bounding box center [502, 355] width 73 height 21
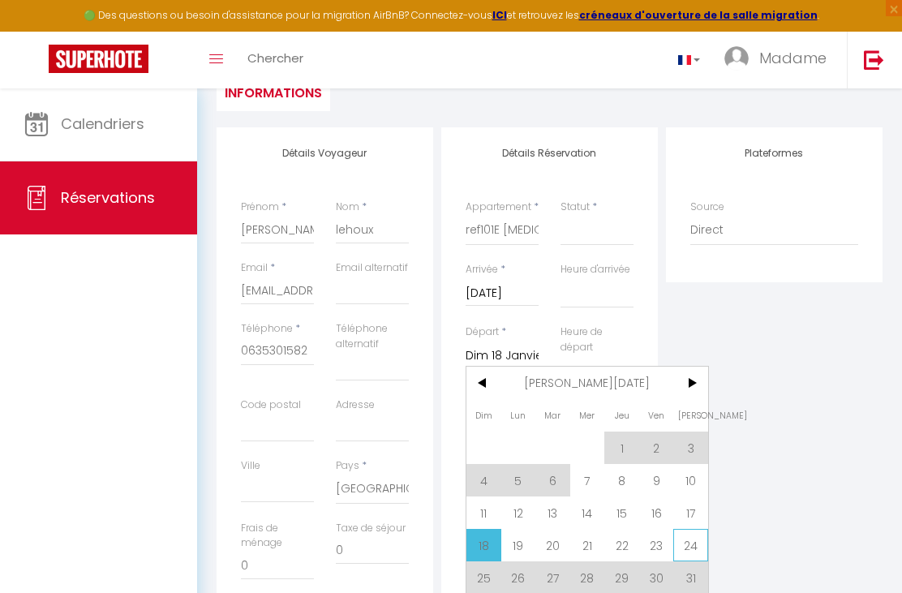
click at [700, 547] on span "24" at bounding box center [690, 545] width 35 height 32
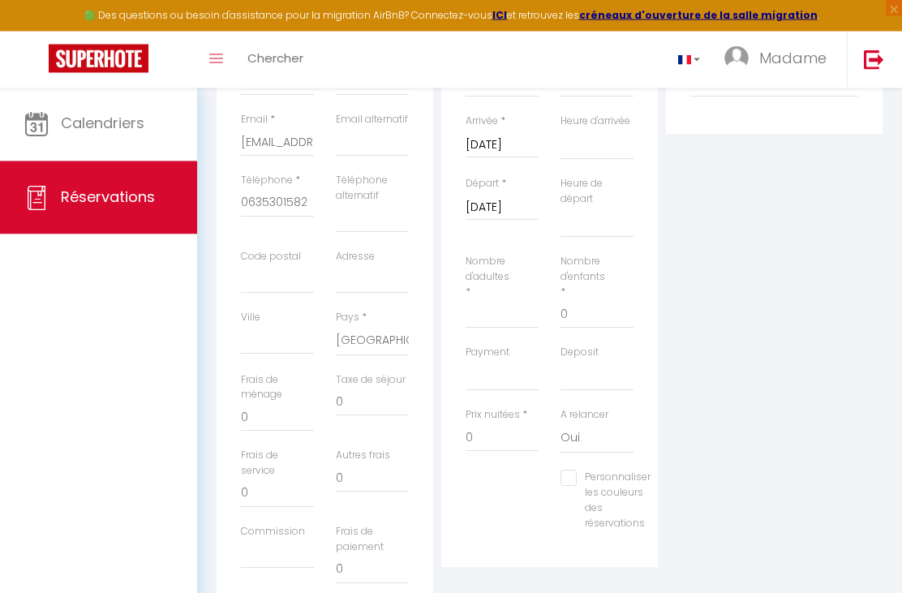
scroll to position [320, 0]
click at [485, 304] on input "Nombre d'adultes" at bounding box center [502, 313] width 73 height 29
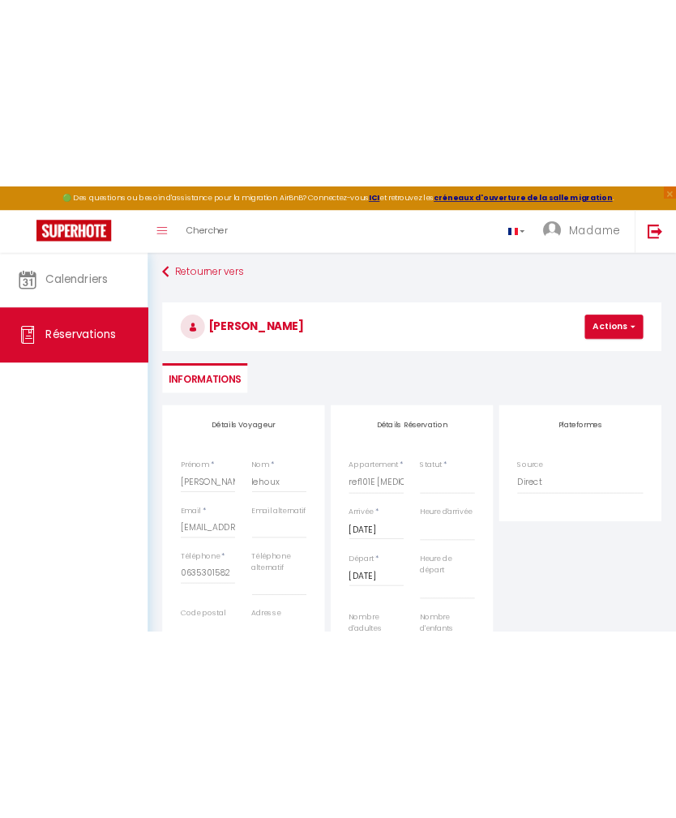
scroll to position [0, 0]
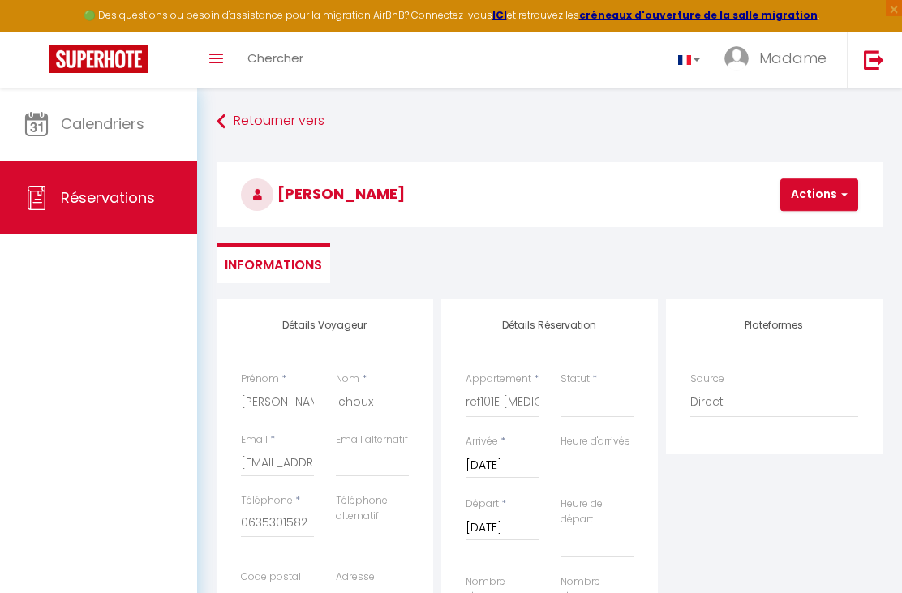
click at [816, 201] on button "Actions" at bounding box center [819, 194] width 78 height 32
click at [832, 234] on link "Enregistrer" at bounding box center [833, 230] width 128 height 21
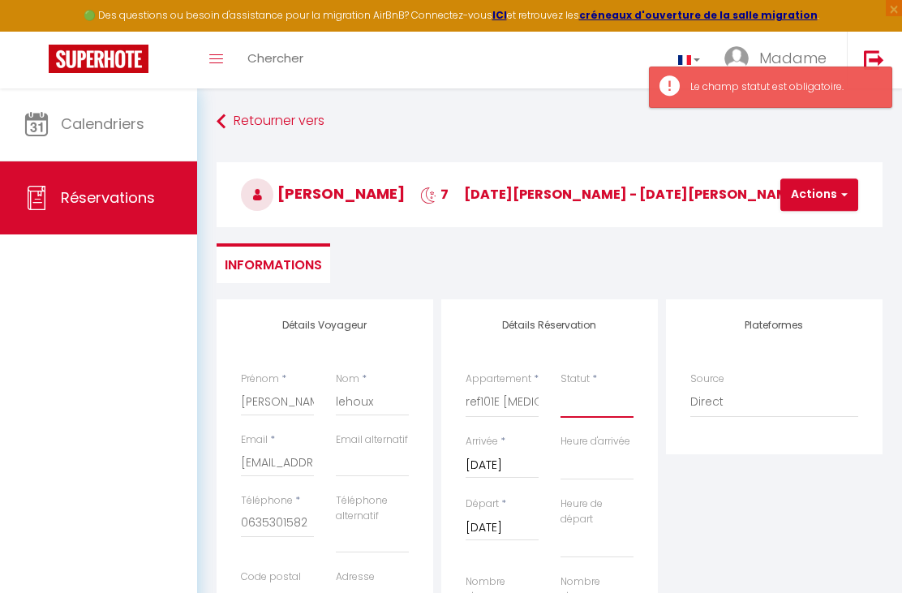
click at [607, 391] on select "Confirmé Non Confirmé [PERSON_NAME] par le voyageur No Show Request" at bounding box center [596, 402] width 73 height 31
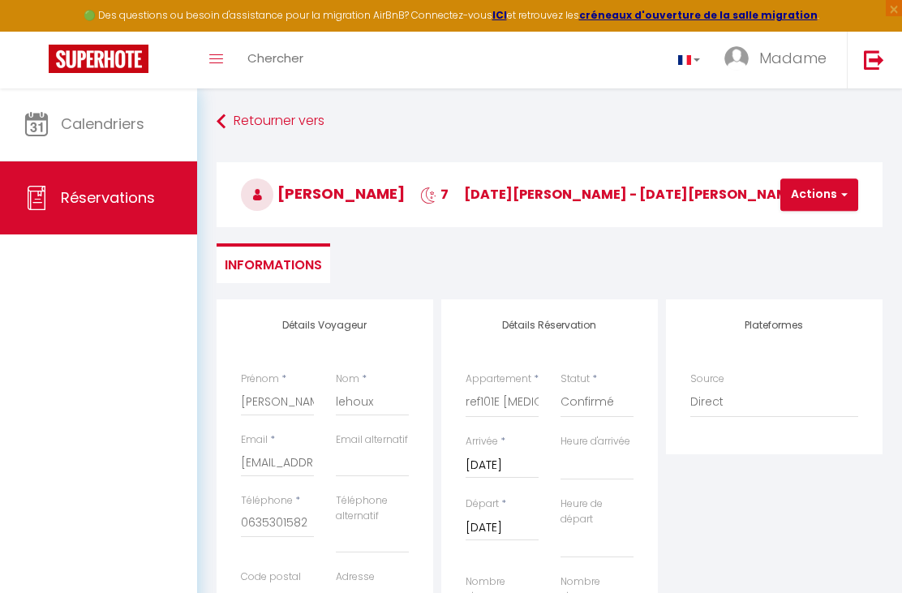
click at [822, 200] on button "Actions" at bounding box center [819, 194] width 78 height 32
click at [825, 237] on link "Enregistrer" at bounding box center [833, 230] width 128 height 21
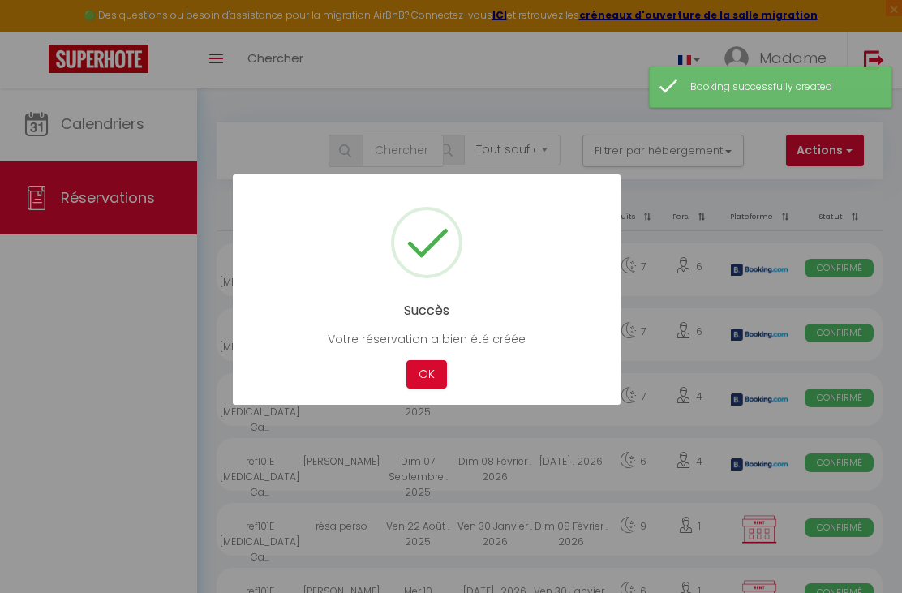
click at [442, 353] on div "Succès Votre réservation a bien été créée Not valid Cancel OK" at bounding box center [427, 289] width 388 height 230
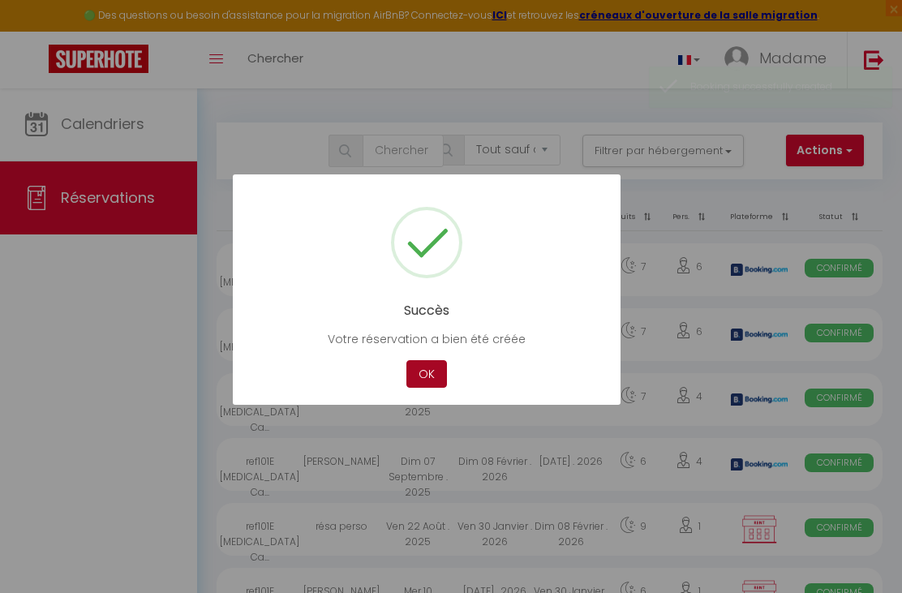
click at [428, 379] on button "OK" at bounding box center [426, 374] width 41 height 28
